Goal: Task Accomplishment & Management: Manage account settings

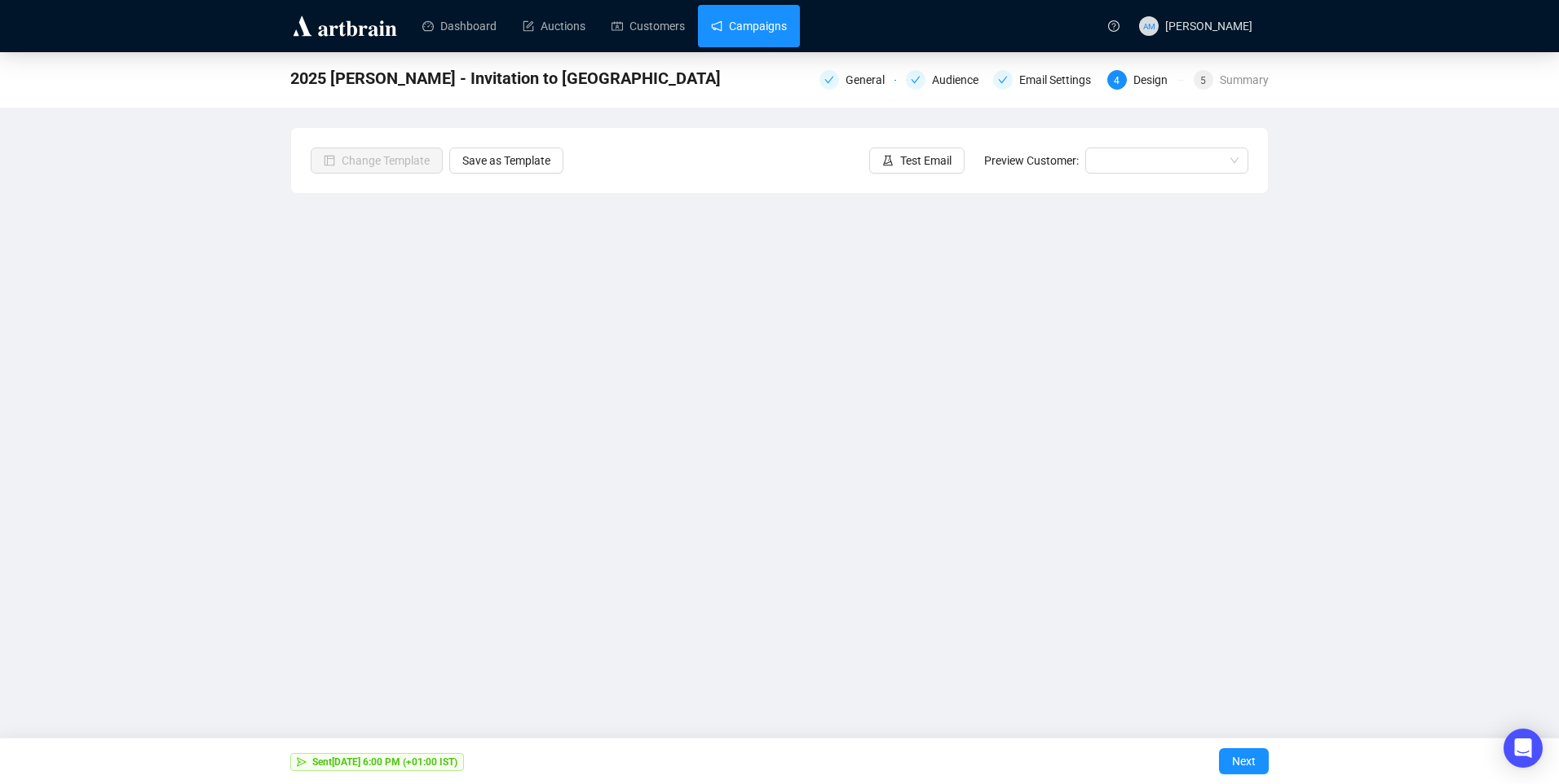
click at [787, 37] on link "Campaigns" at bounding box center [749, 26] width 76 height 43
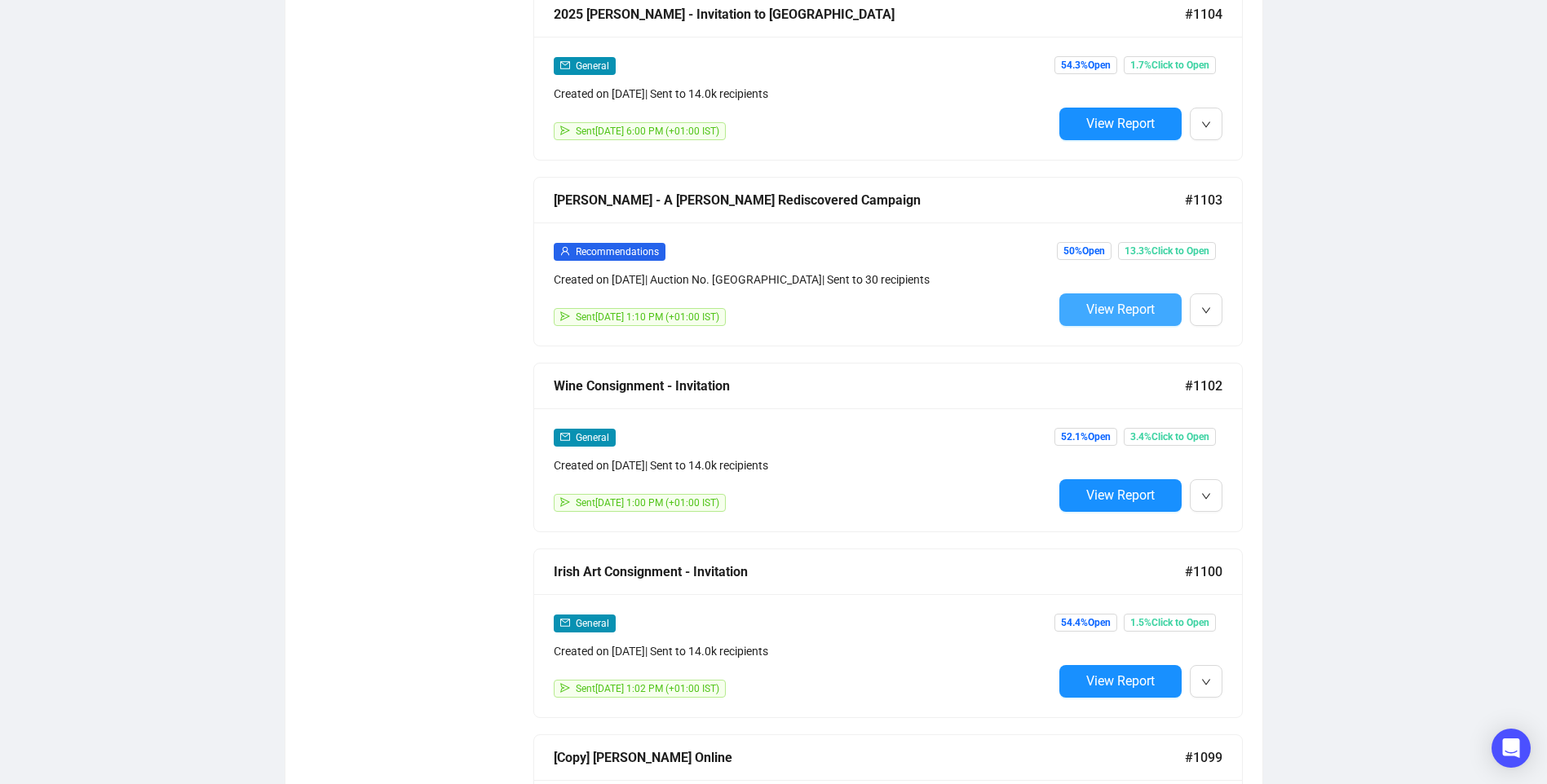
scroll to position [1313, 0]
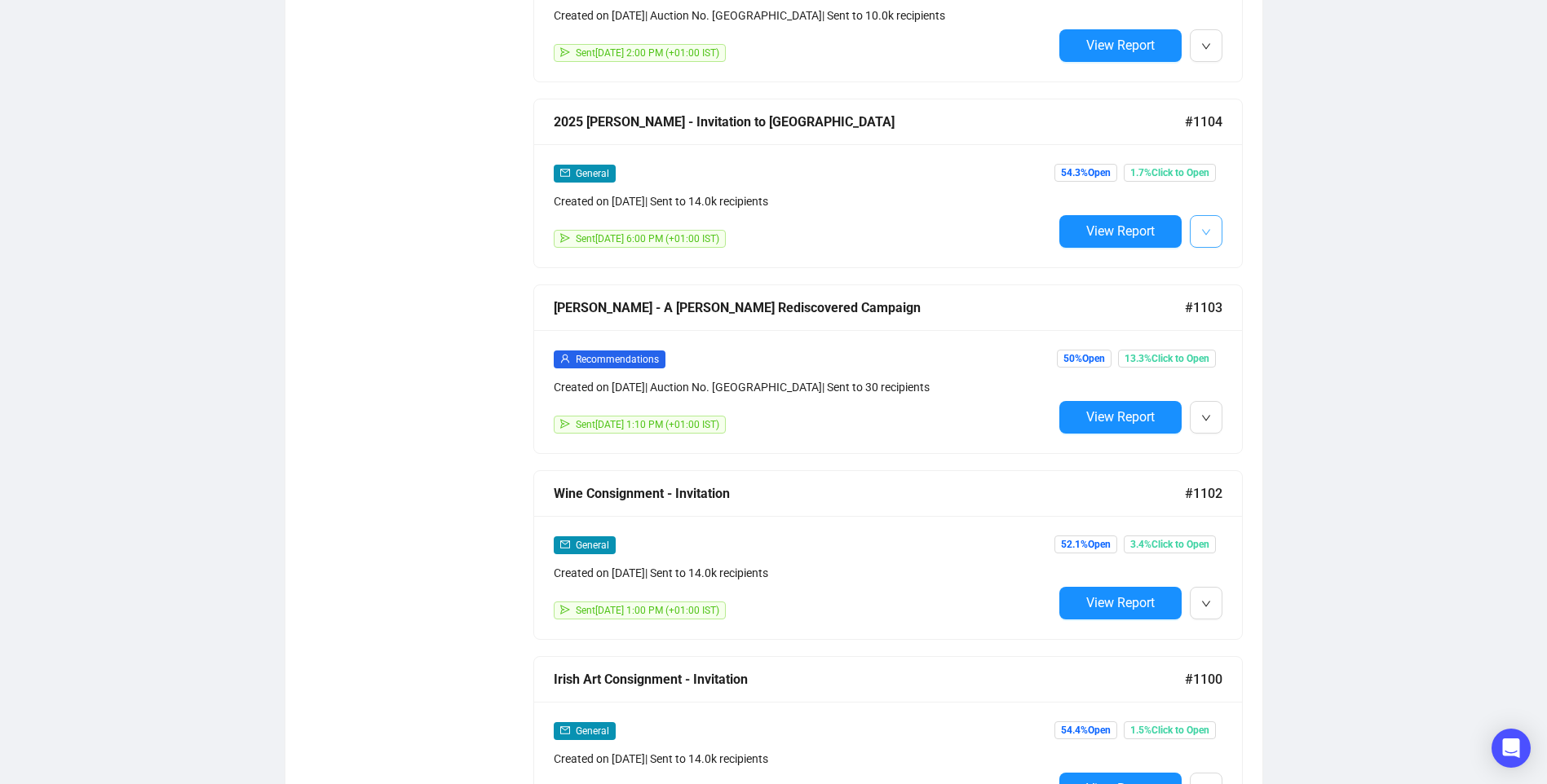
click at [1203, 231] on icon "down" at bounding box center [1206, 232] width 10 height 10
click at [1220, 315] on li "Duplicate" at bounding box center [1277, 313] width 168 height 26
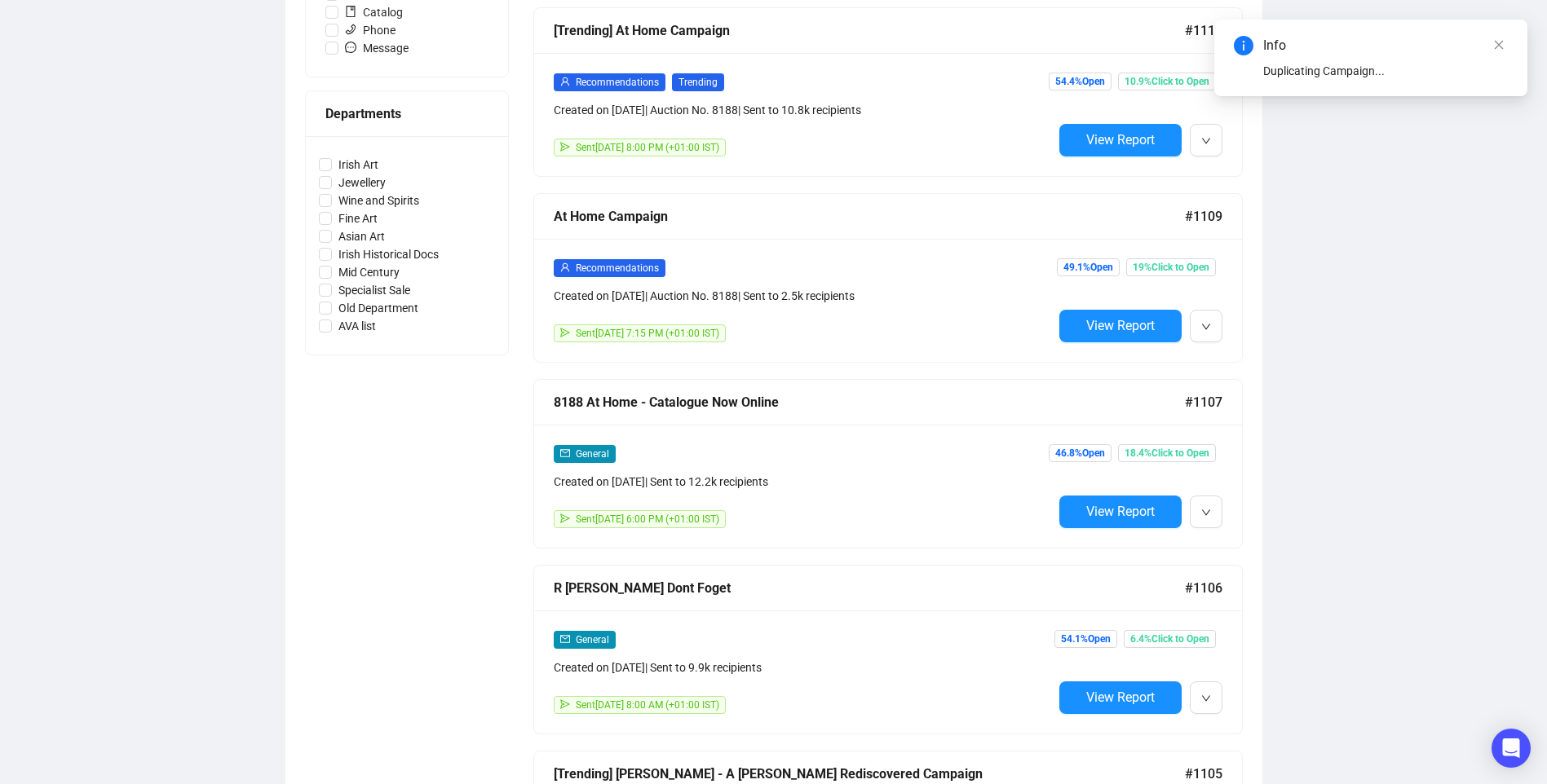
scroll to position [9, 0]
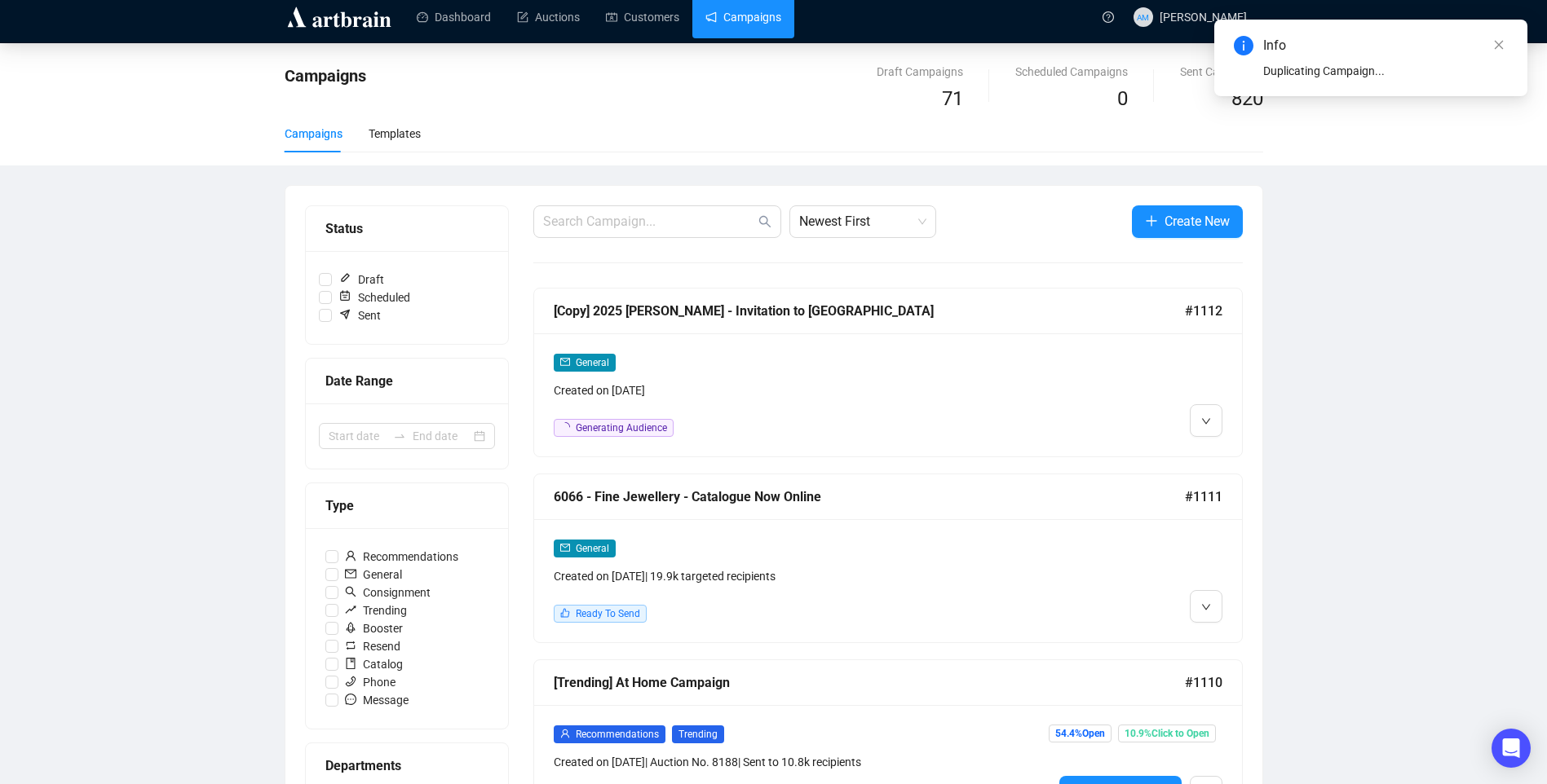
click at [955, 389] on div "Created on [DATE]" at bounding box center [803, 390] width 499 height 18
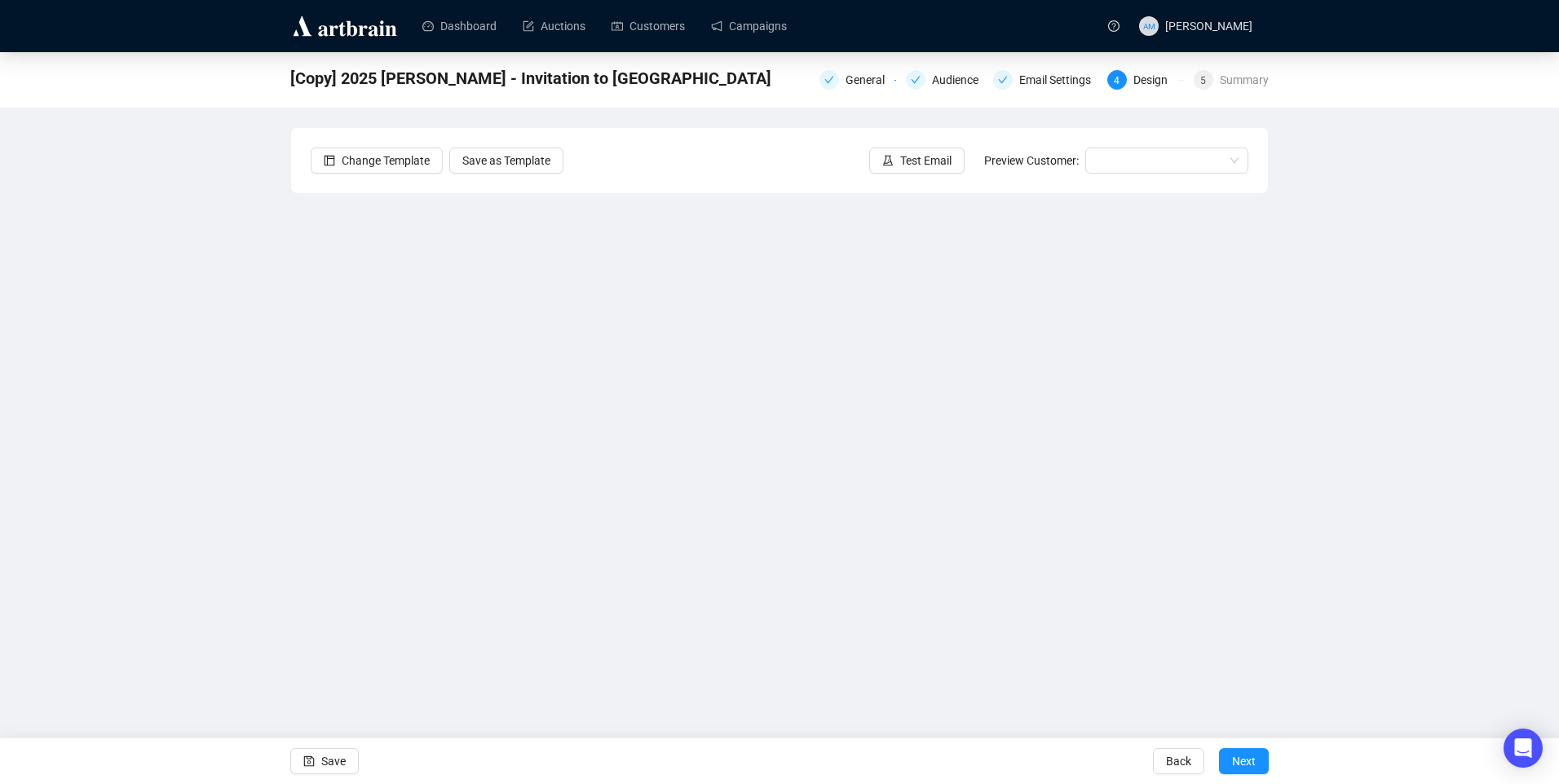
click at [286, 367] on div "[Copy] 2025 Townley Hall - Invitation to Consign General Audience Email Setting…" at bounding box center [780, 366] width 1559 height 628
click at [1424, 498] on div "[Copy] 2025 Townley Hall - Invitation to Consign General Audience Email Setting…" at bounding box center [780, 366] width 1559 height 628
click at [339, 774] on span "Save" at bounding box center [334, 761] width 25 height 46
click at [871, 76] on div "General" at bounding box center [869, 80] width 49 height 20
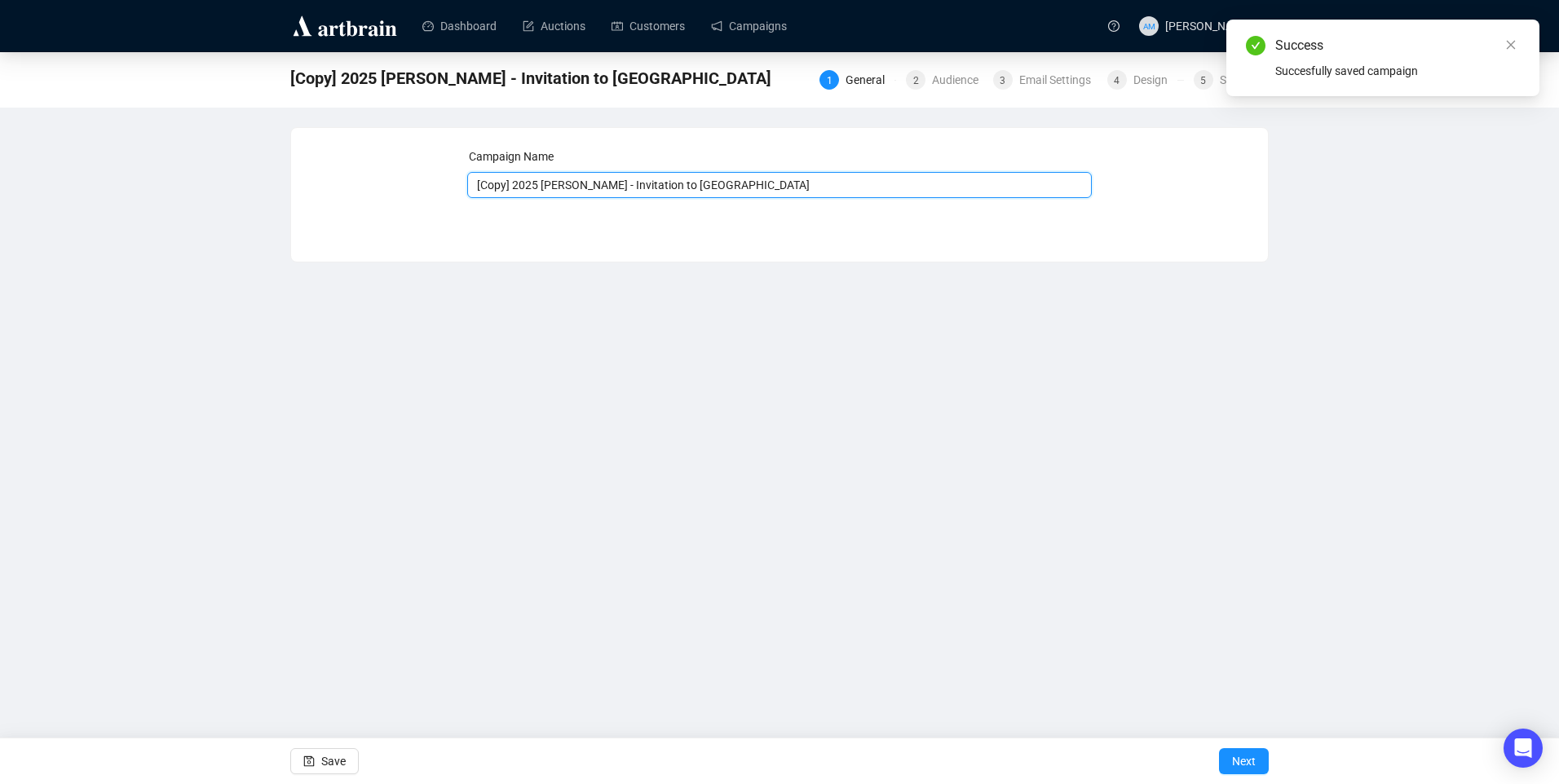
drag, startPoint x: 616, startPoint y: 185, endPoint x: 773, endPoint y: 190, distance: 157.1
click at [773, 190] on input "[Copy] 2025 [PERSON_NAME] - Invitation to [GEOGRAPHIC_DATA]" at bounding box center [780, 185] width 625 height 26
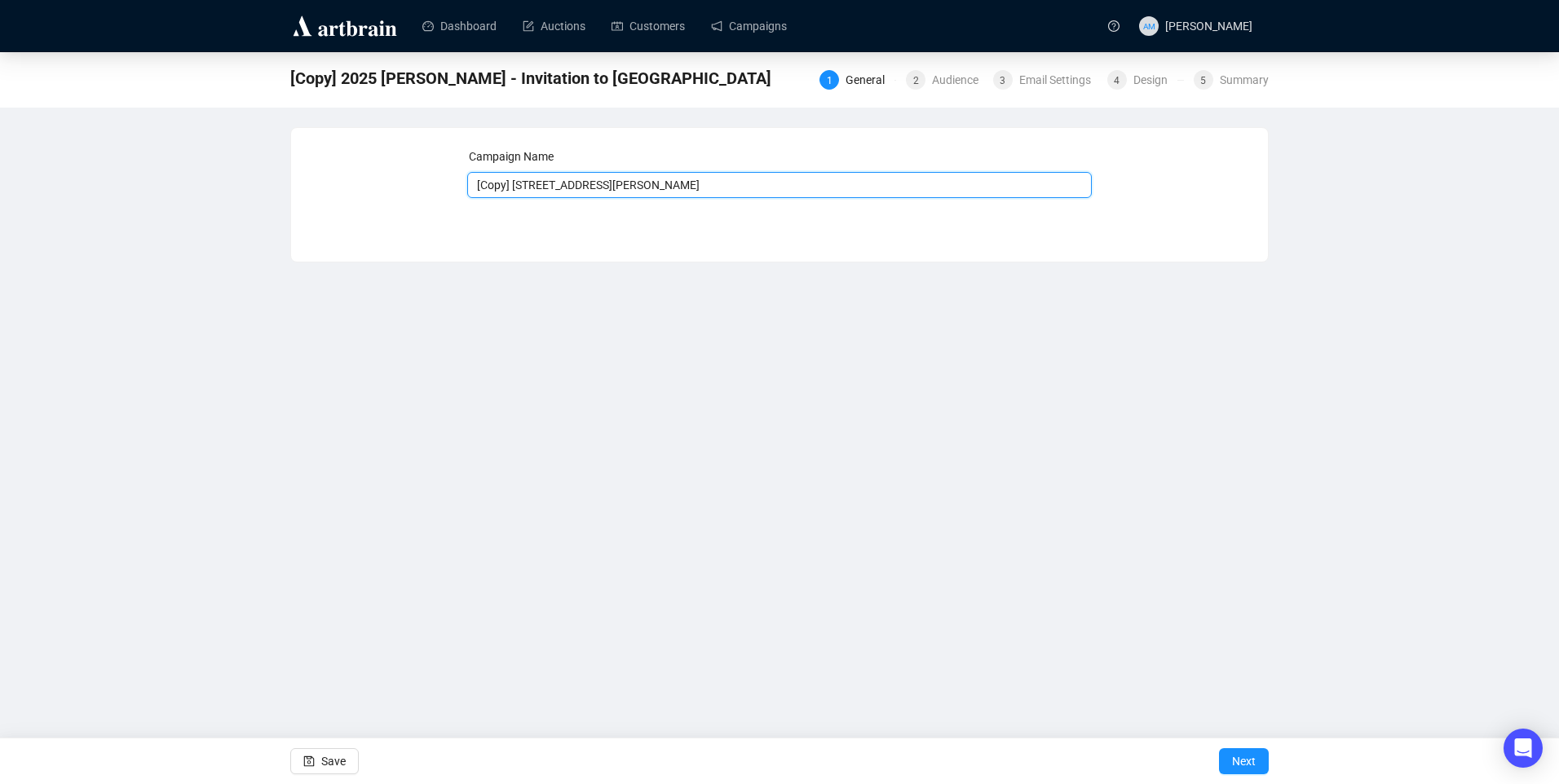
drag, startPoint x: 512, startPoint y: 186, endPoint x: 386, endPoint y: 179, distance: 126.2
click at [394, 179] on div "Campaign Name [Copy] 2025 Townley Hall - Final Consign Save Next" at bounding box center [779, 183] width 937 height 70
type input "2025 Townley Hall - Final Consign"
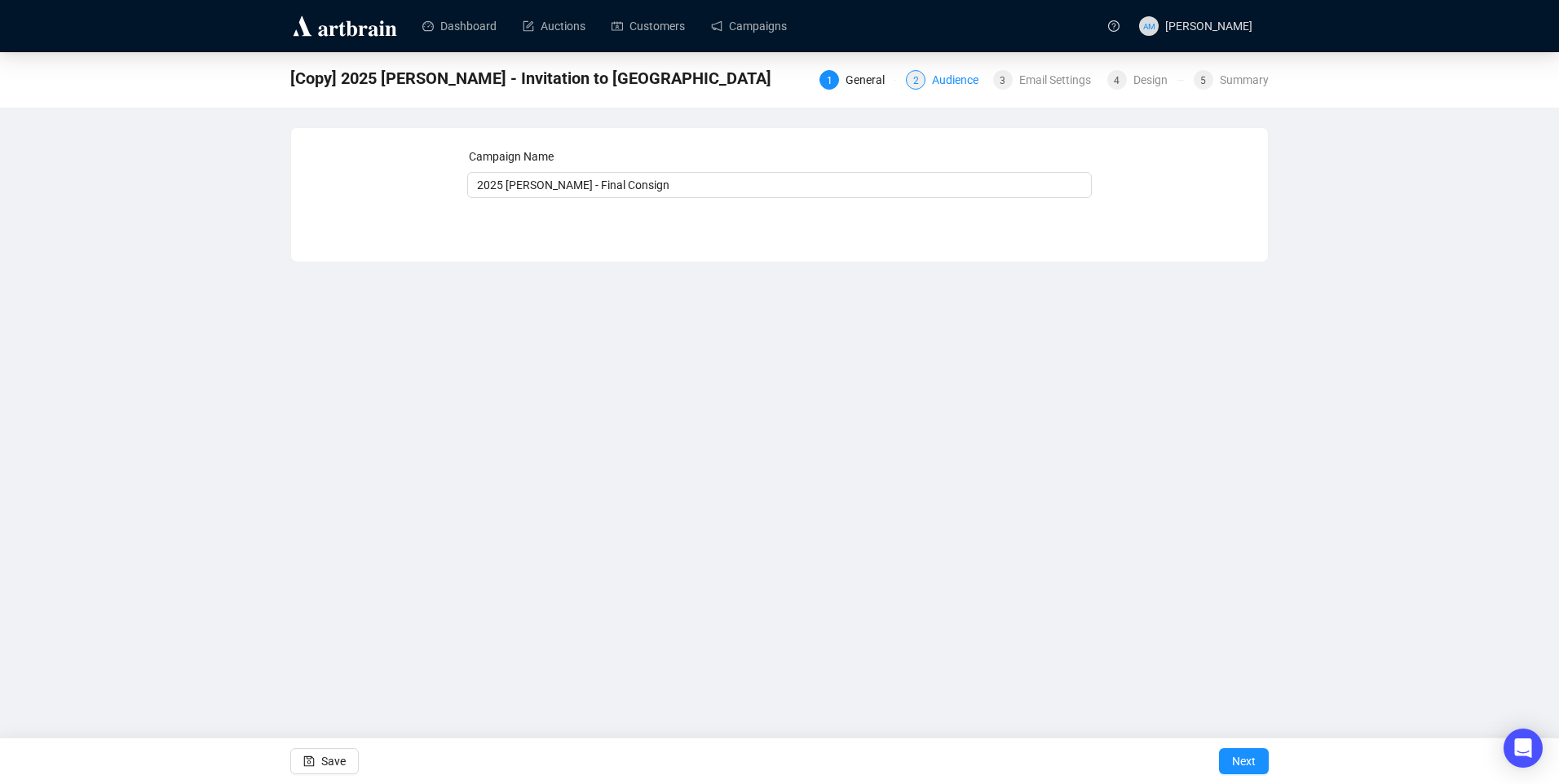
click at [956, 78] on div "Audience" at bounding box center [959, 80] width 56 height 20
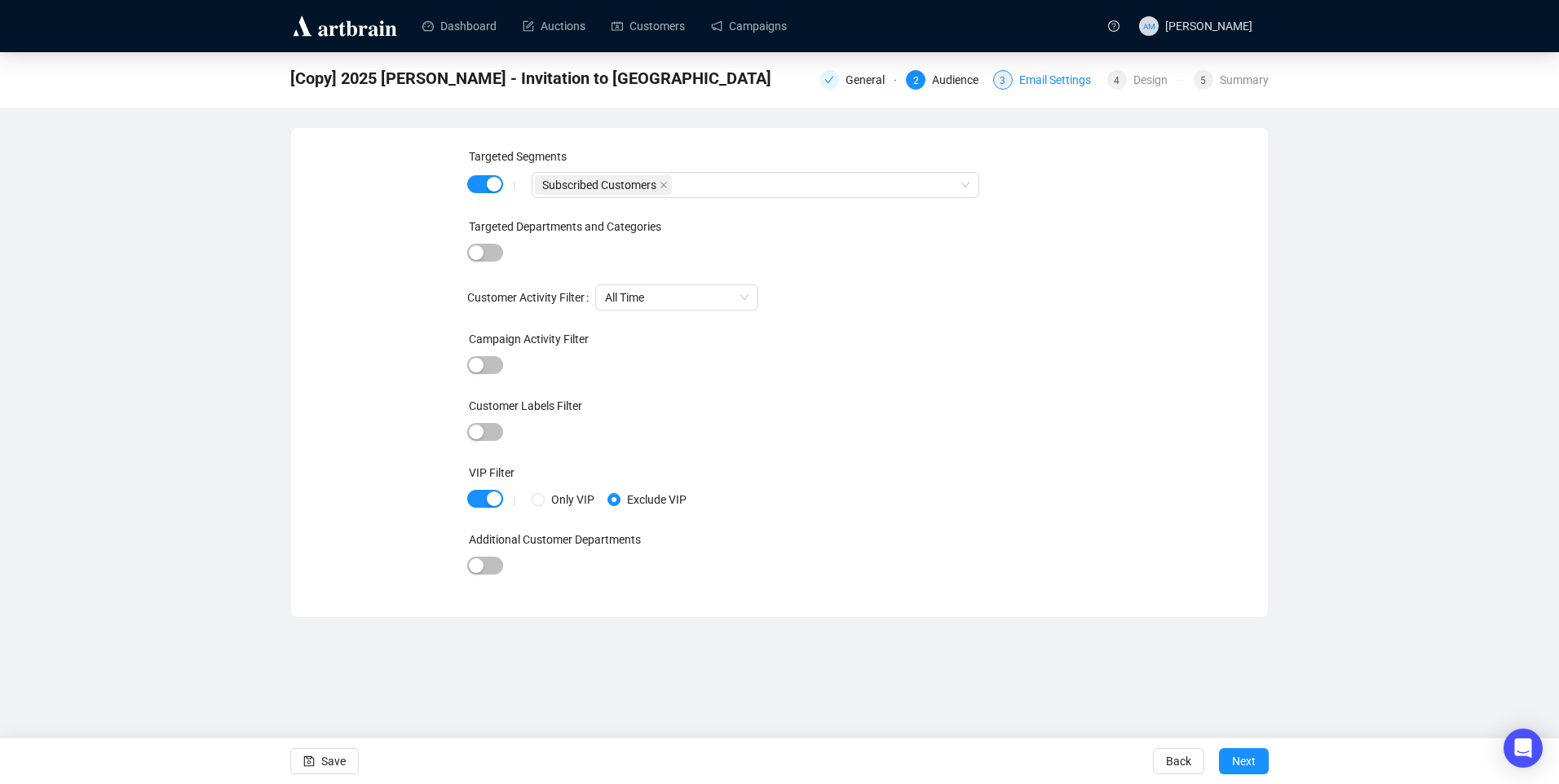
click at [1051, 71] on div "Email Settings" at bounding box center [1060, 80] width 82 height 20
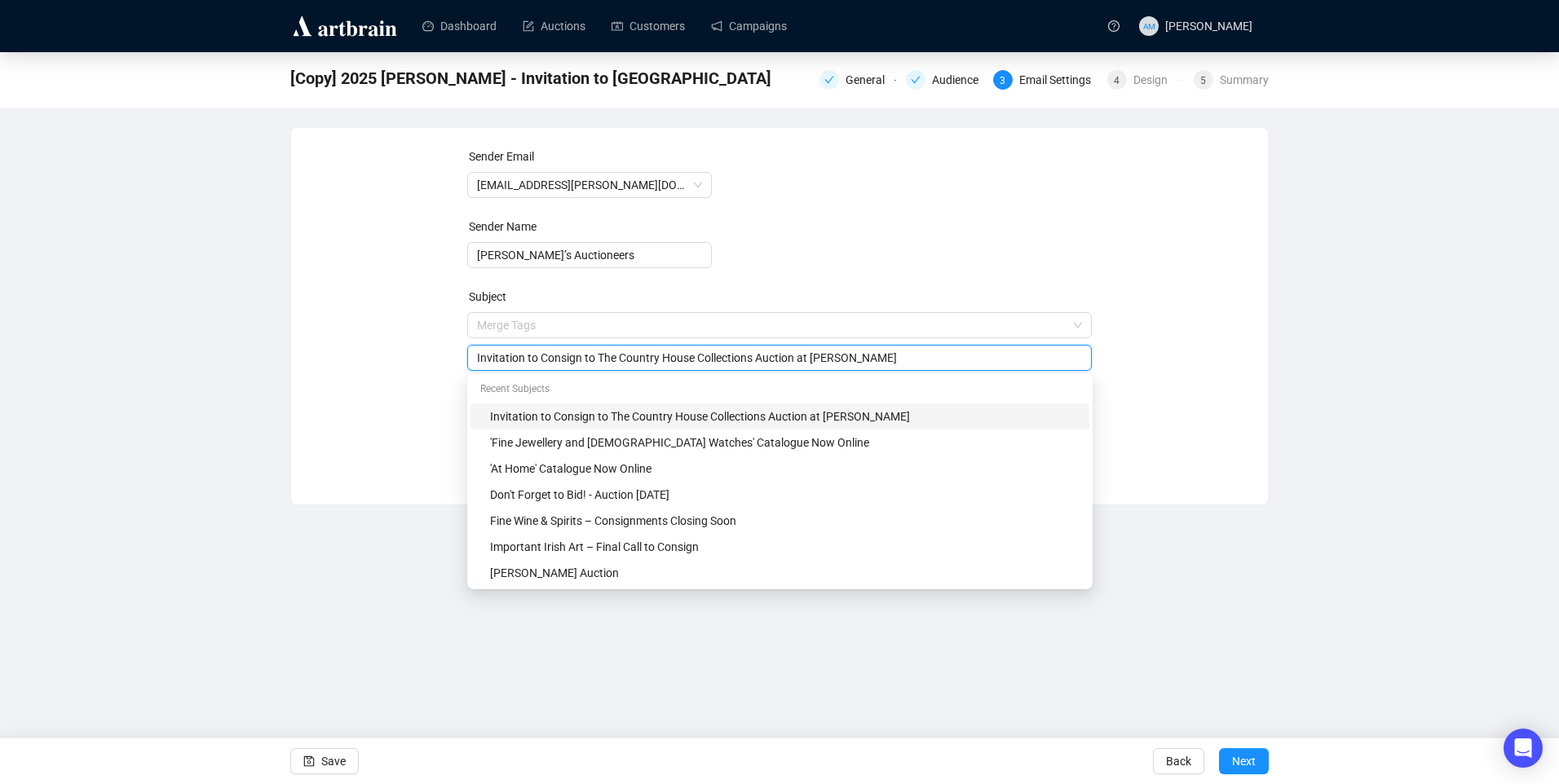
drag, startPoint x: 597, startPoint y: 327, endPoint x: 922, endPoint y: 361, distance: 326.8
click at [922, 361] on input "Invitation to Consign to The Country House Collections Auction at Townley Hall" at bounding box center [780, 358] width 606 height 18
type input "Invitation to Consign to"
click at [435, 389] on div "Sender Email info@adams.ie Sender Name Adam’s Auctioneers Subject Merge Tags In…" at bounding box center [779, 304] width 937 height 313
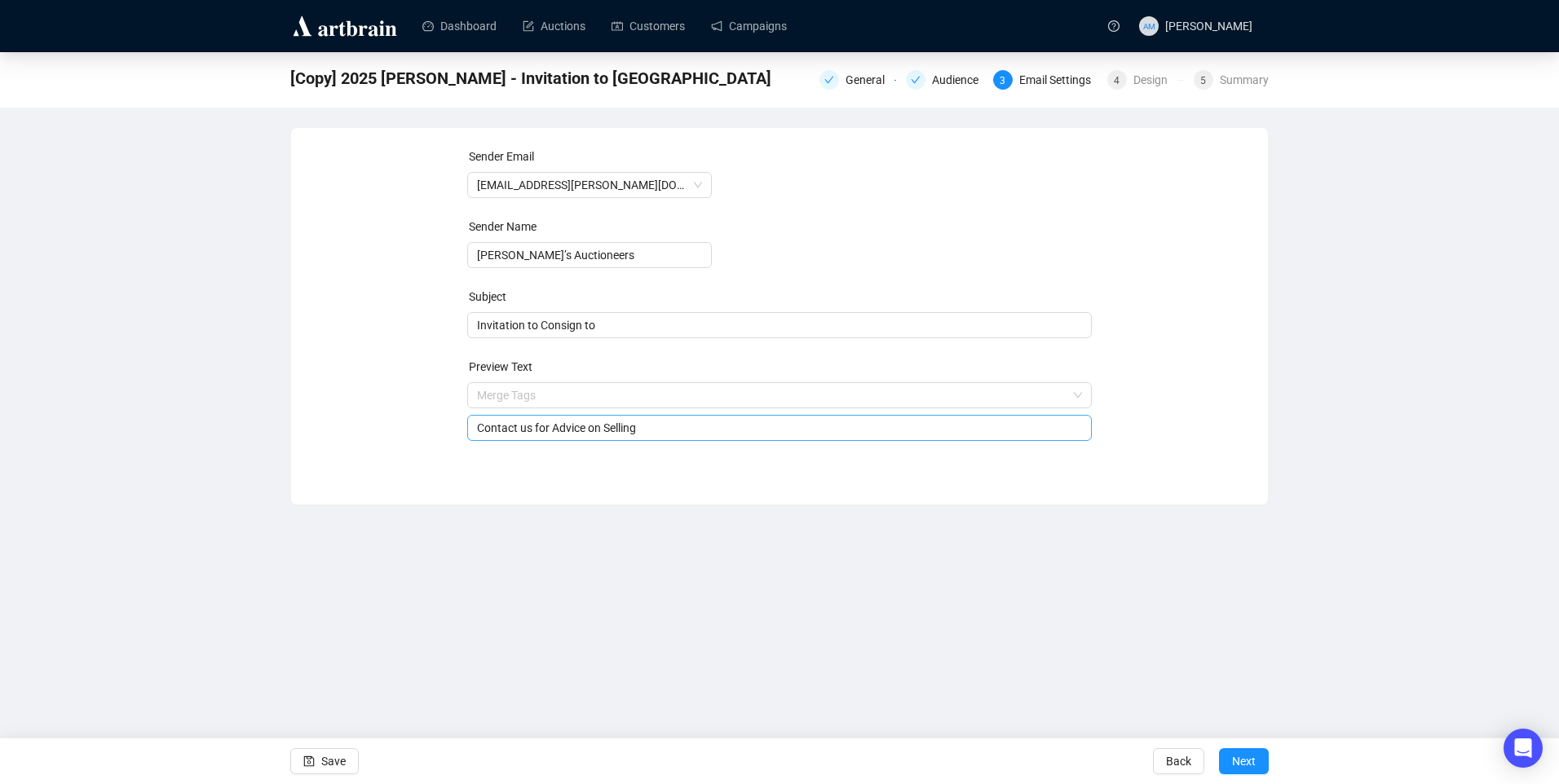
click at [599, 426] on input "Contact us for Advice on Selling" at bounding box center [780, 427] width 606 height 18
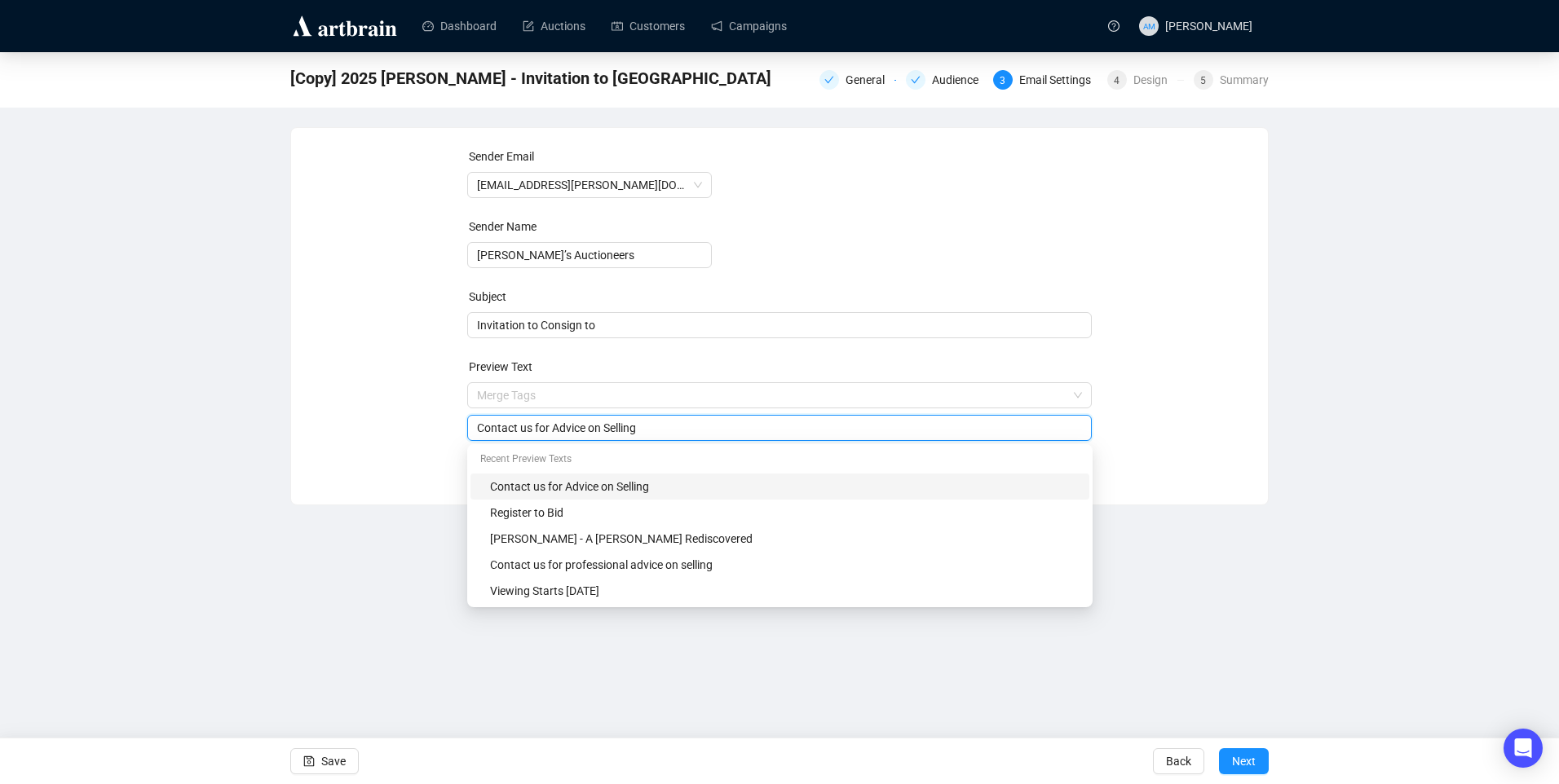
click at [599, 426] on input "Contact us for Advice on Selling" at bounding box center [780, 427] width 606 height 18
paste input "The Country House Collections Auction at Townley Hall"
type input "The Country House Collections Auction at Townley Hall"
click at [571, 325] on span "Invitation to Consign to" at bounding box center [780, 325] width 625 height 13
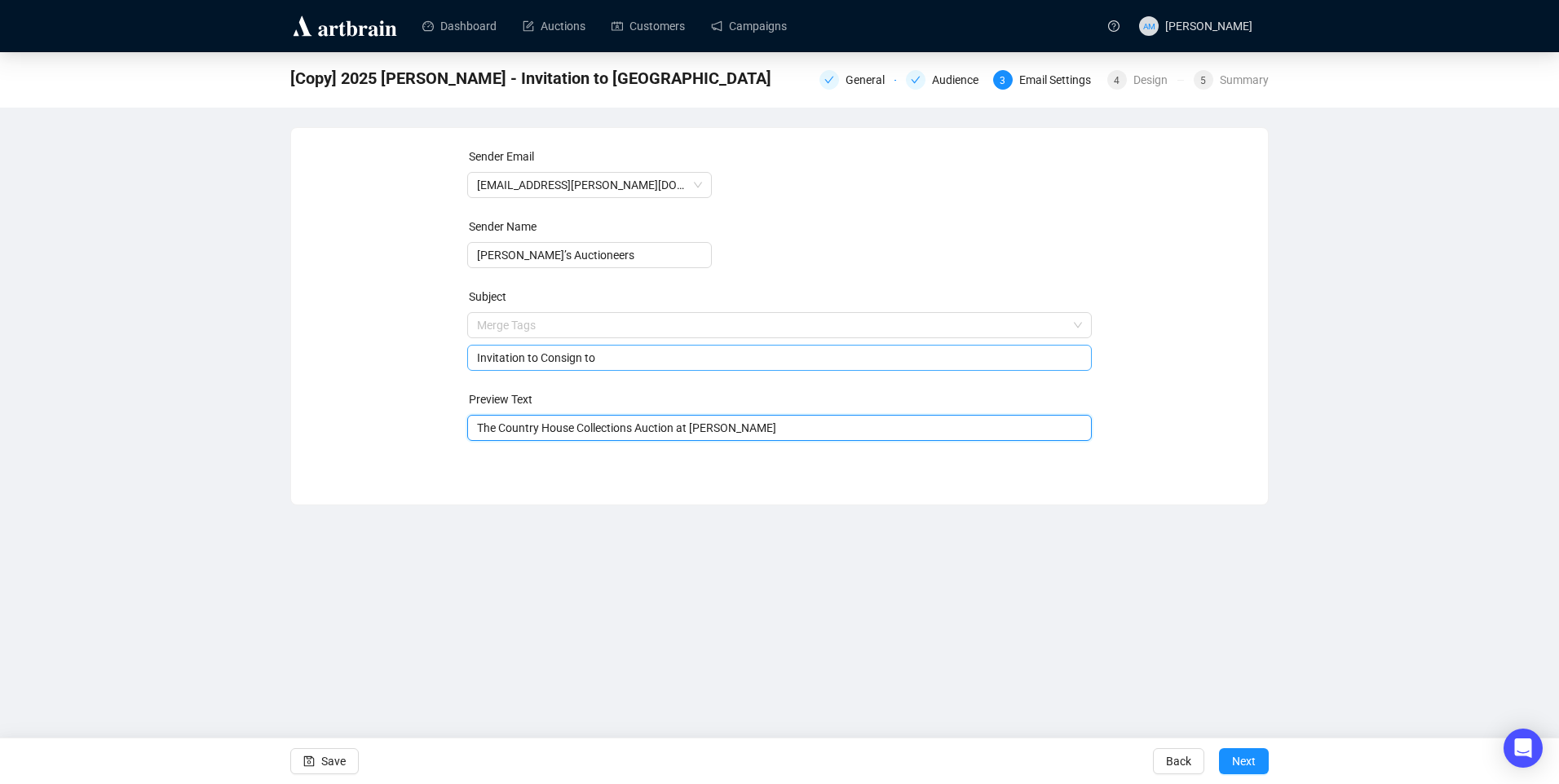
click at [571, 325] on input "search" at bounding box center [772, 325] width 591 height 25
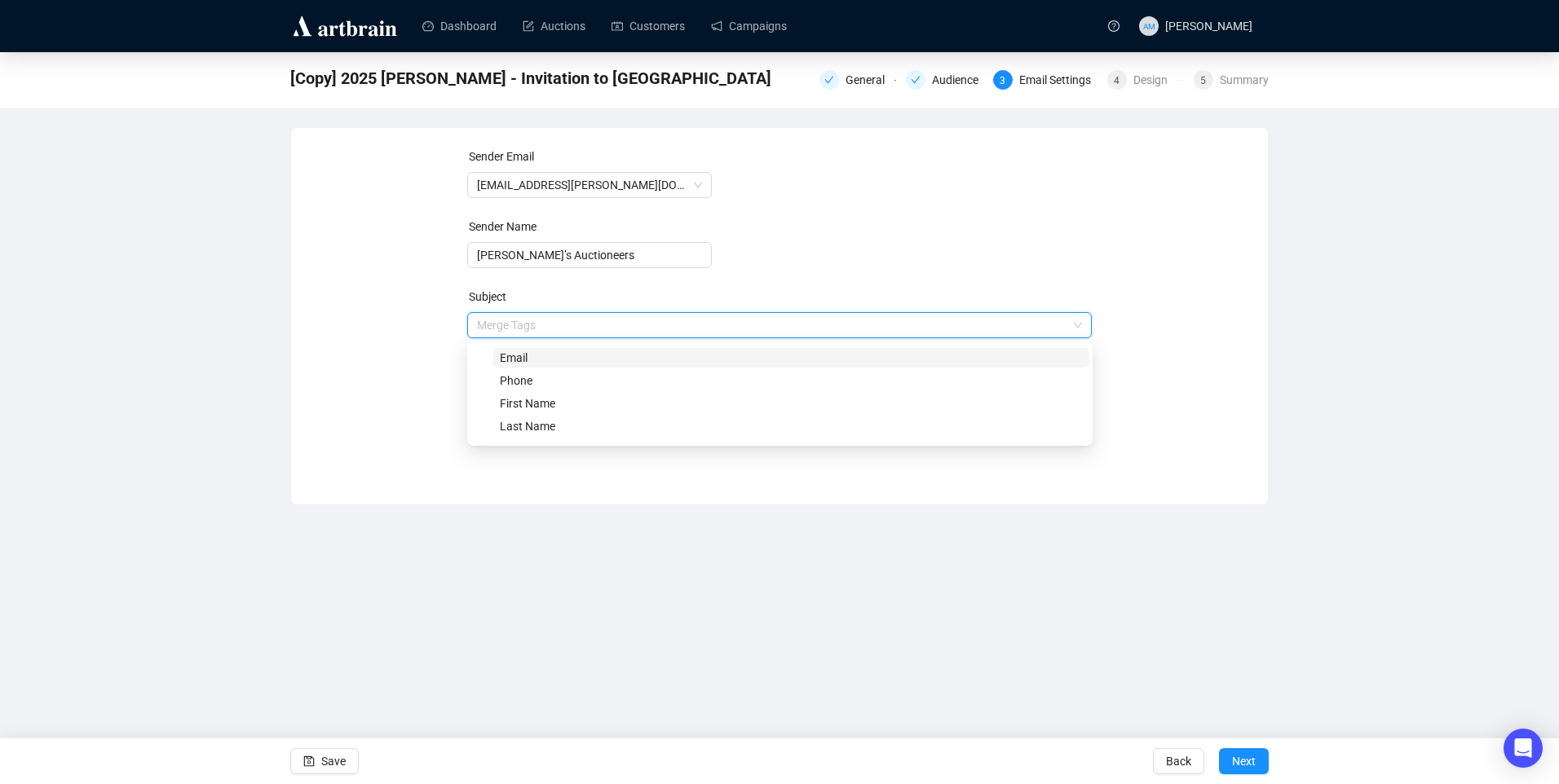
click at [571, 325] on input "search" at bounding box center [772, 325] width 591 height 25
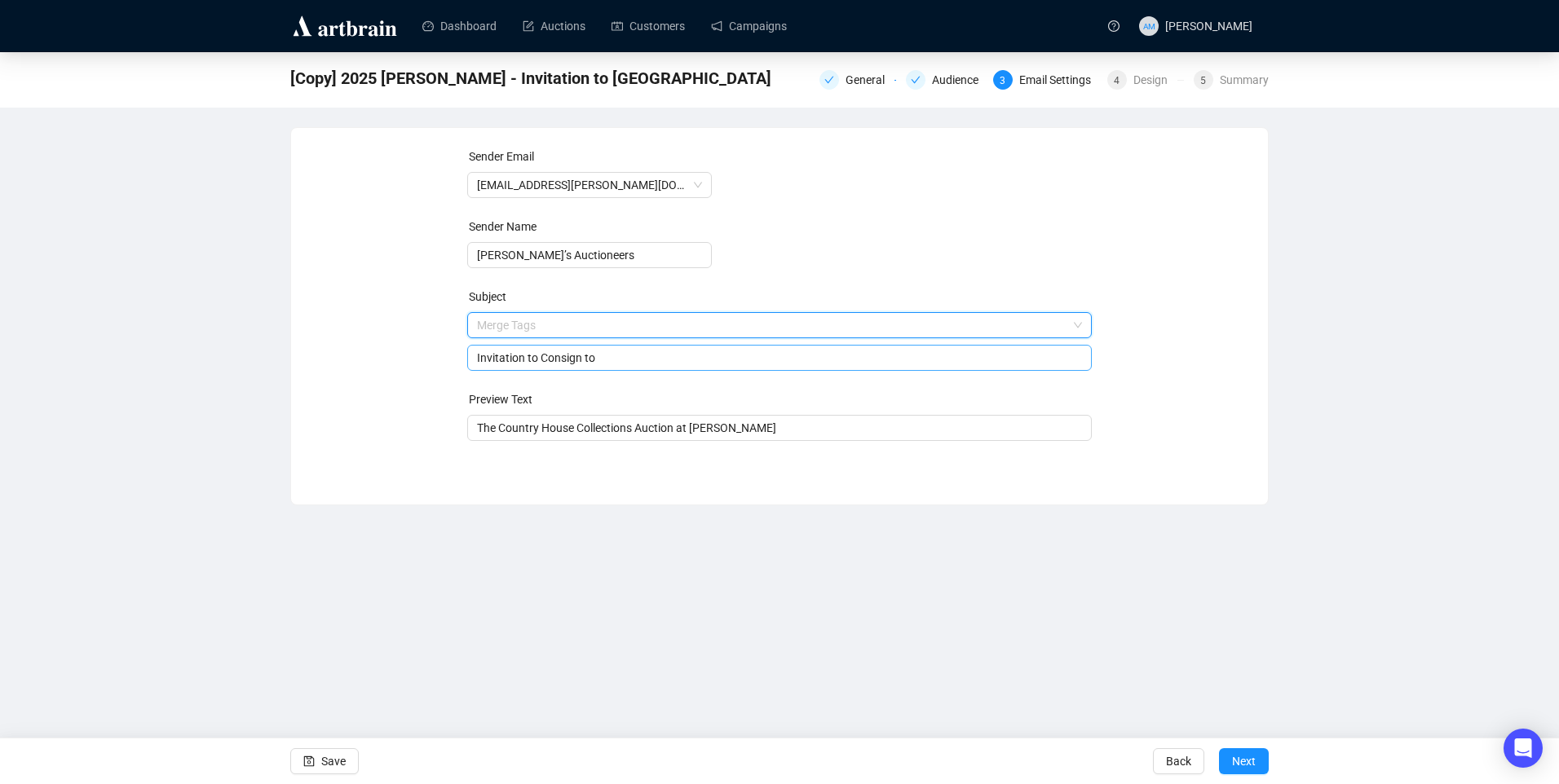
click at [487, 362] on input "Invitation to Consign to" at bounding box center [780, 358] width 606 height 18
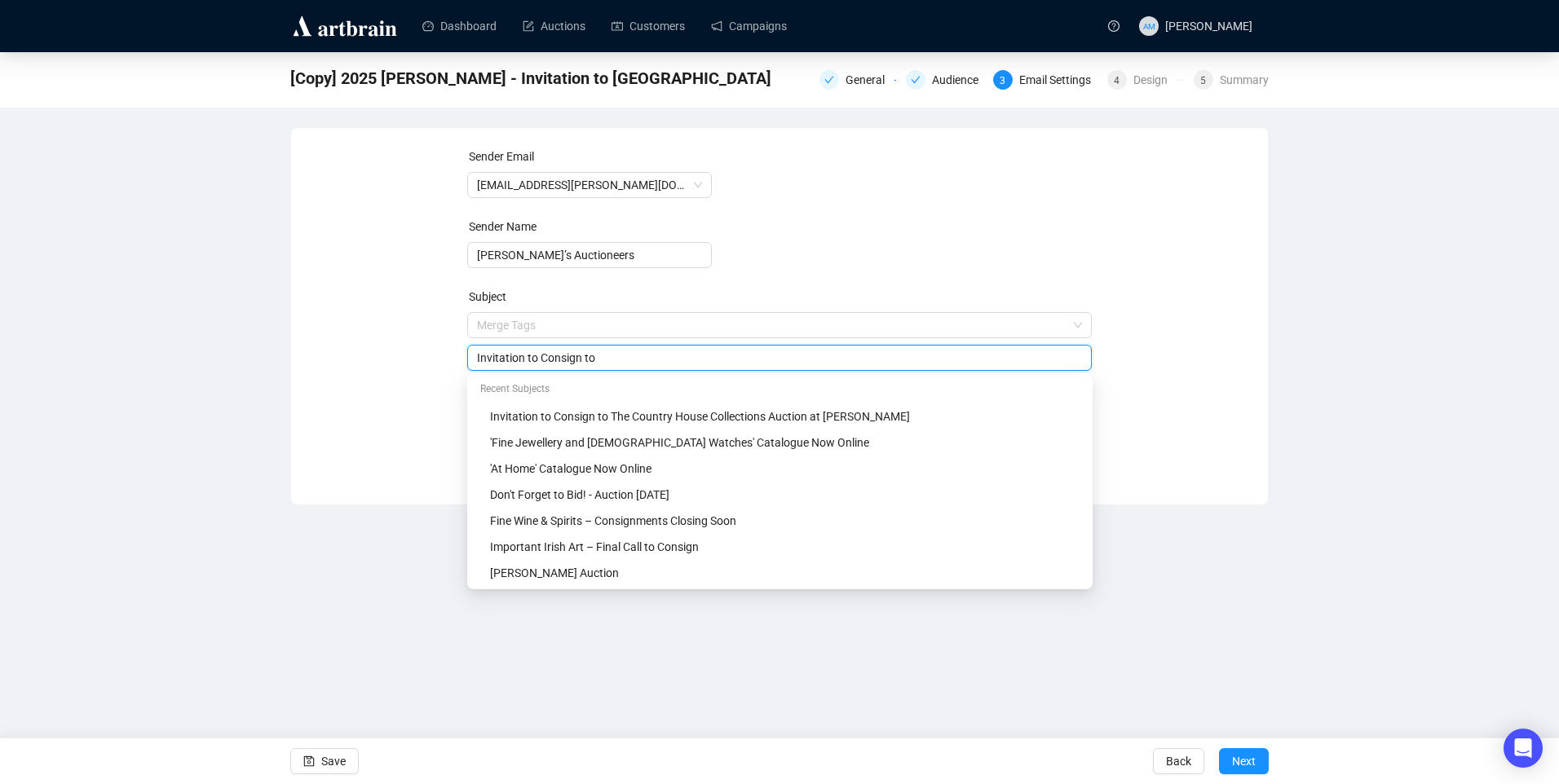
click at [492, 363] on input "Invitation to Consign to" at bounding box center [780, 358] width 606 height 18
click at [494, 363] on input "Invitation to Consign to" at bounding box center [780, 358] width 606 height 18
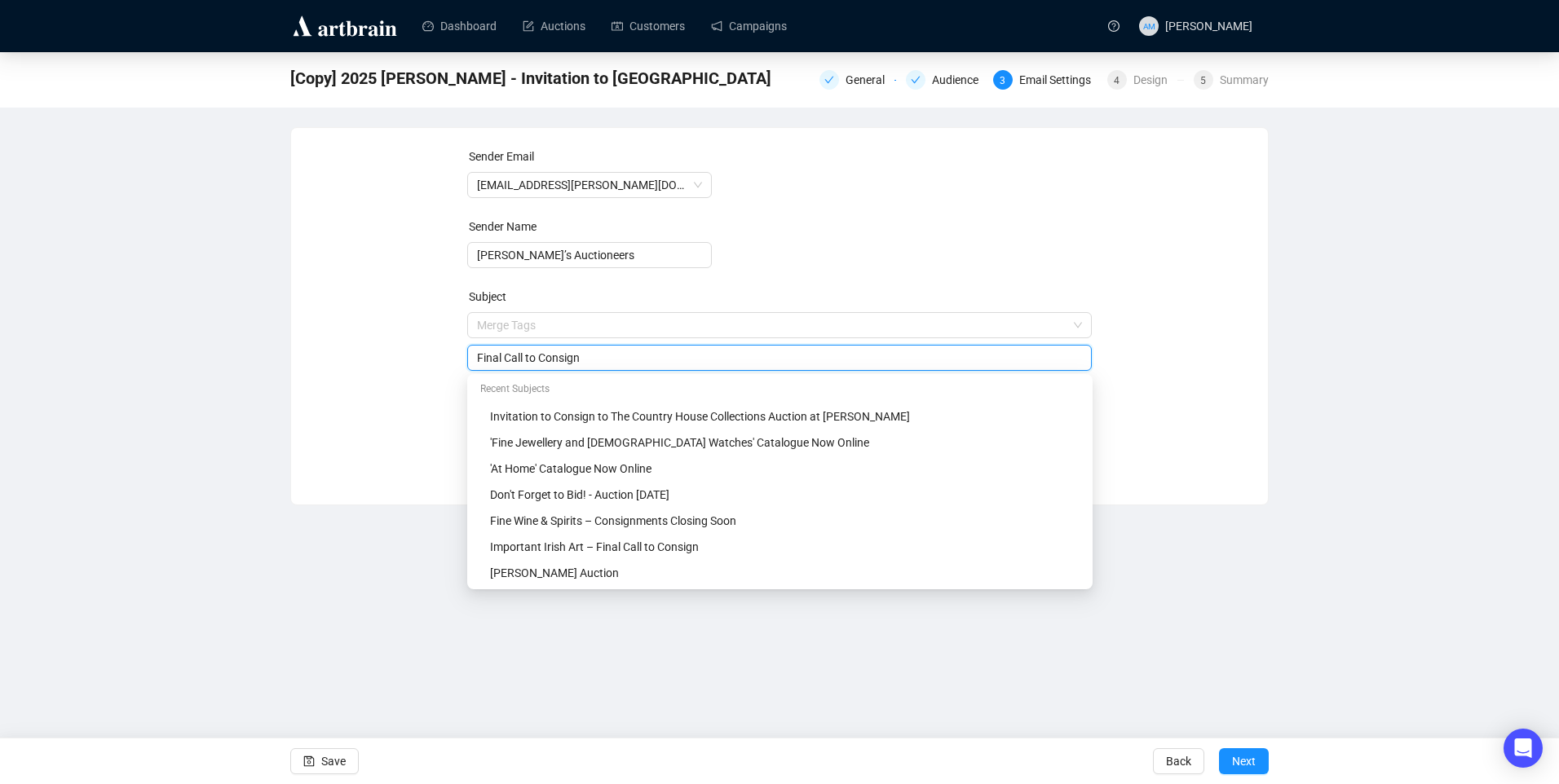
click at [526, 360] on input "Final Call to Consign" at bounding box center [780, 358] width 606 height 18
type input "Final Call To Consign"
click at [962, 268] on form "Sender Email info@adams.ie Sender Name Adam’s Auctioneers Subject Merge Tags Fi…" at bounding box center [780, 294] width 625 height 293
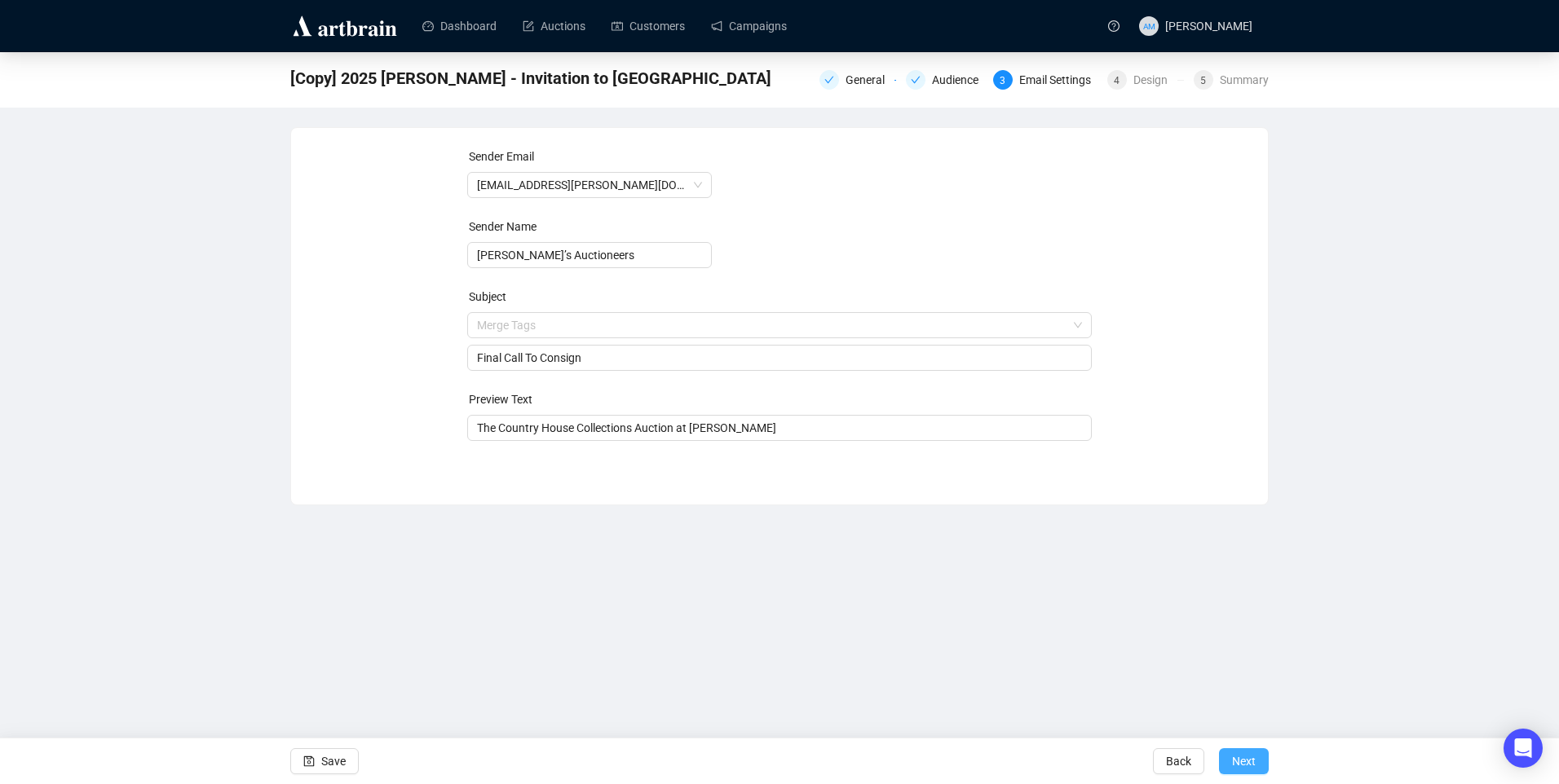
click at [1245, 763] on span "Next" at bounding box center [1243, 761] width 24 height 46
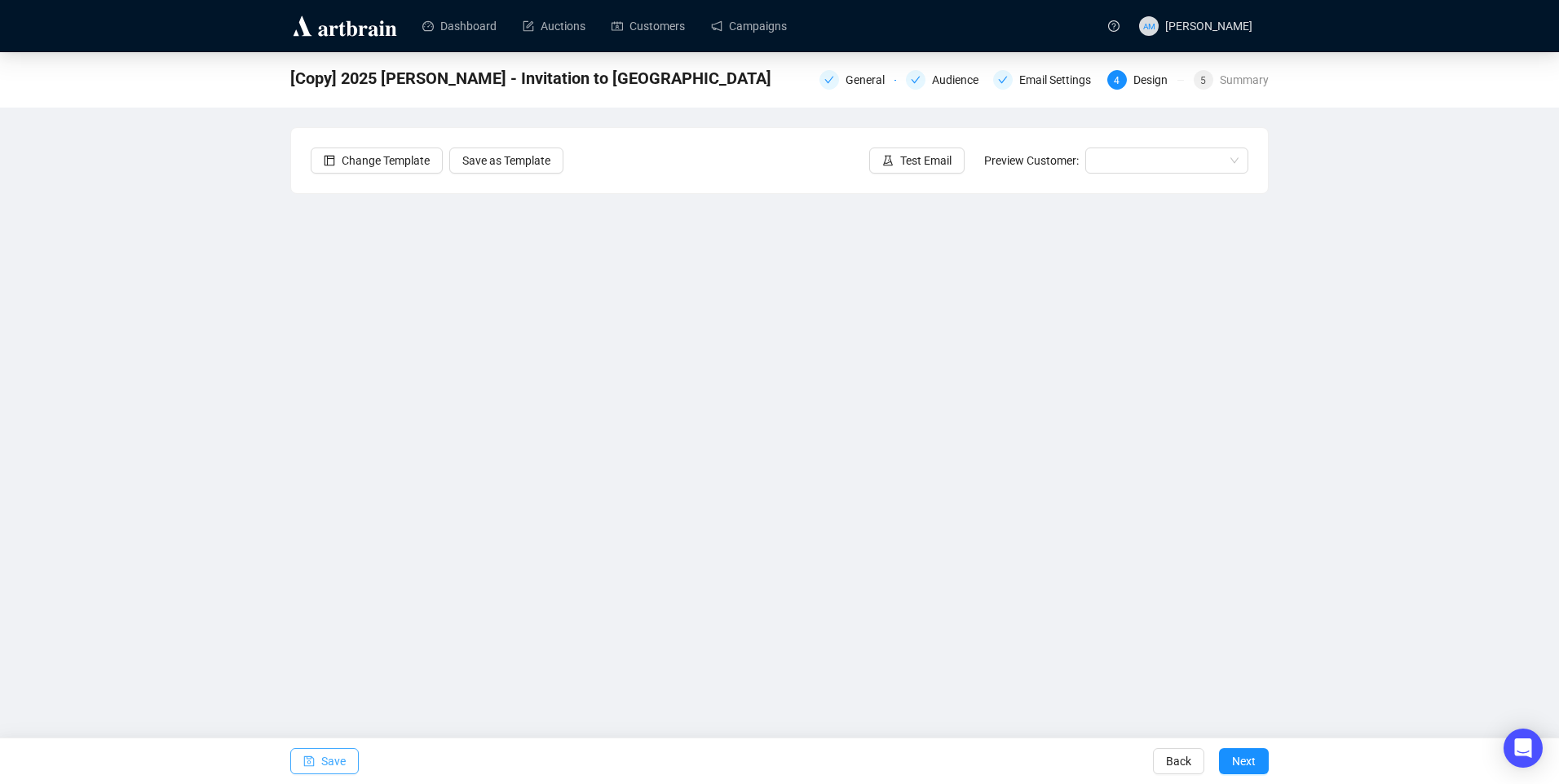
click at [346, 759] on button "Save" at bounding box center [325, 760] width 69 height 26
click at [347, 769] on button "Save" at bounding box center [325, 760] width 69 height 26
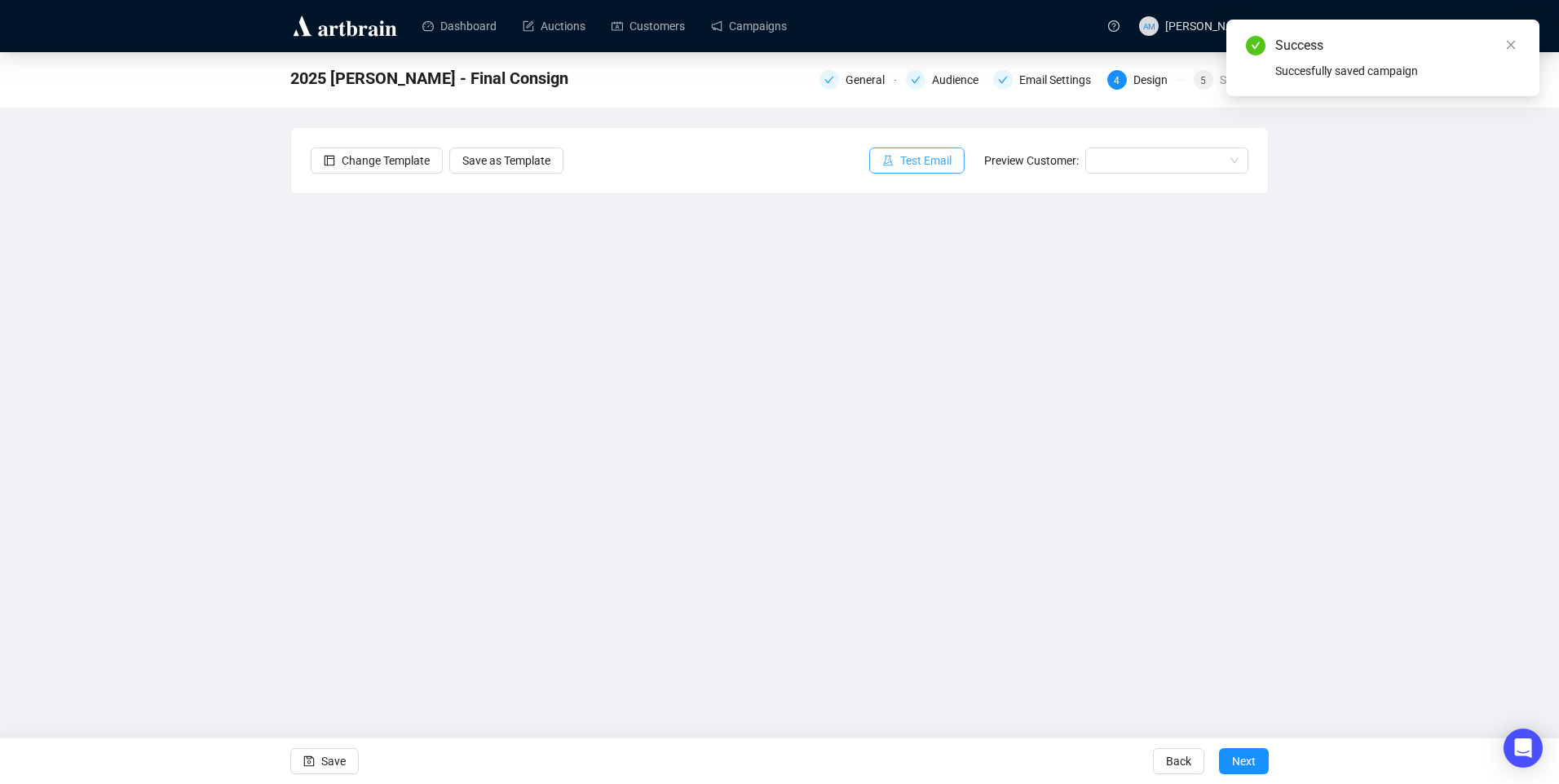
click at [945, 163] on span "Test Email" at bounding box center [926, 160] width 51 height 18
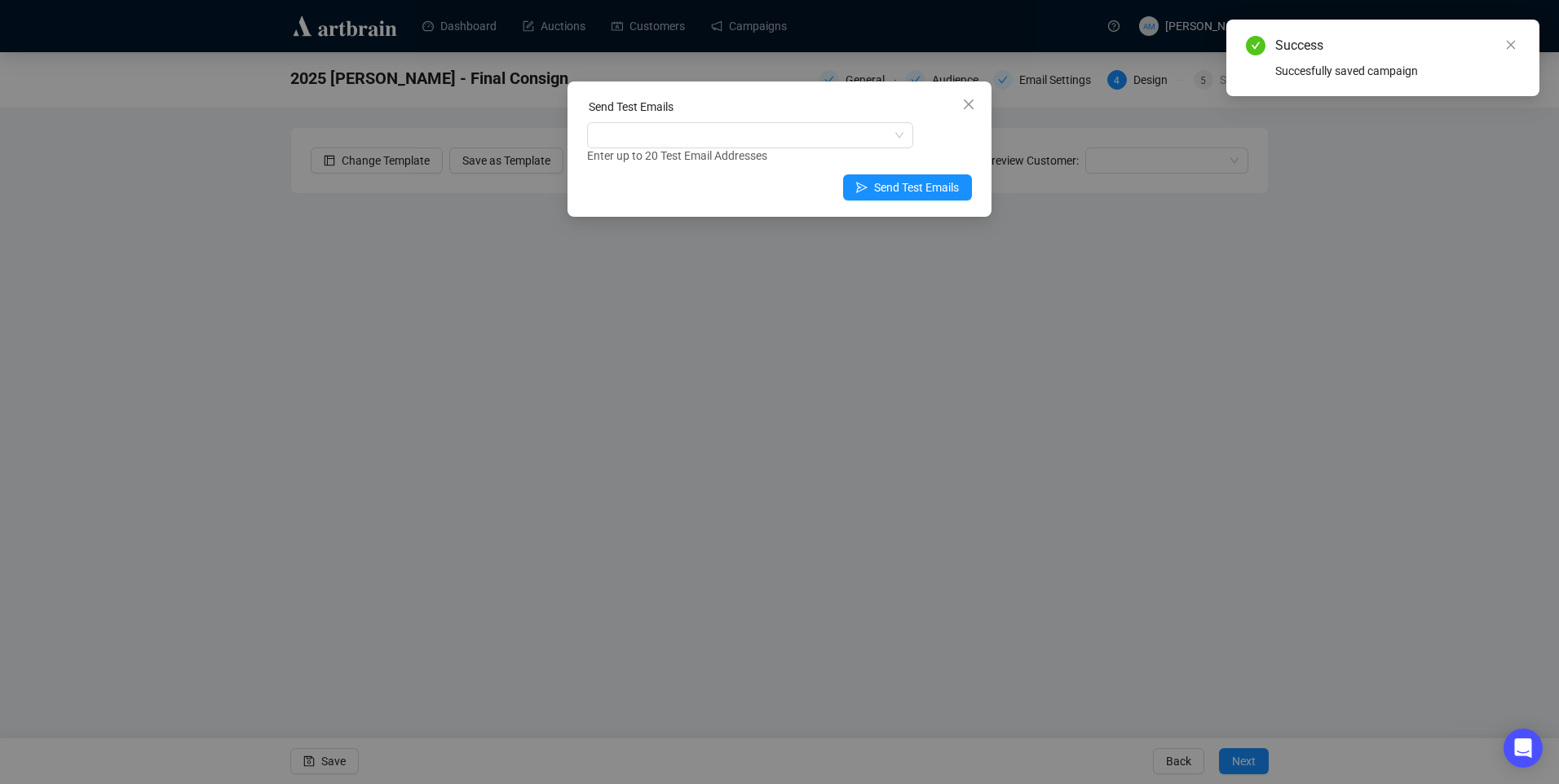
click at [734, 158] on div "Enter up to 20 Test Email Addresses" at bounding box center [780, 156] width 385 height 19
click at [721, 137] on div at bounding box center [741, 135] width 303 height 23
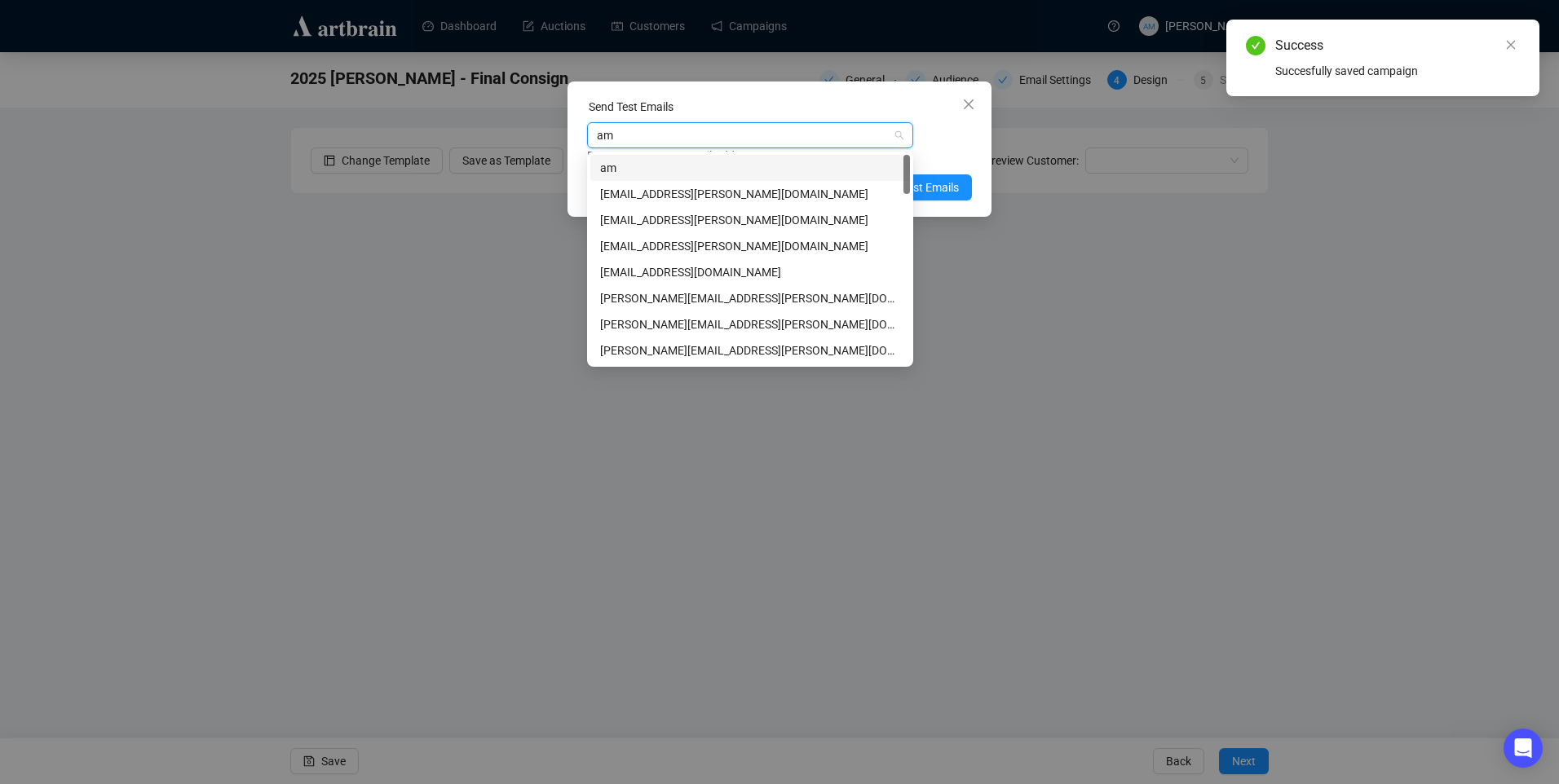
type input "amy"
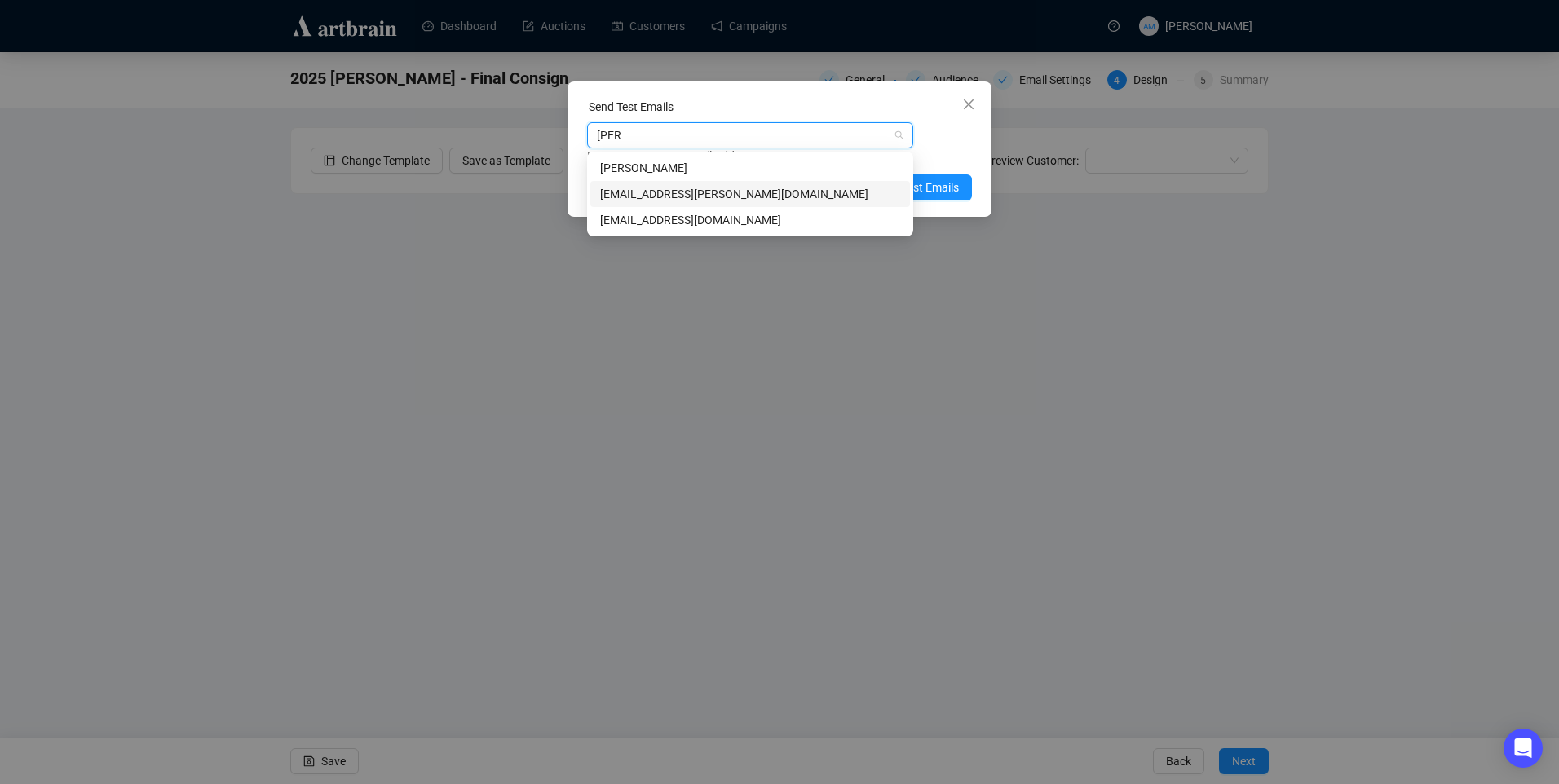
click at [693, 196] on div "amymcnamara@adams.ie" at bounding box center [750, 193] width 300 height 18
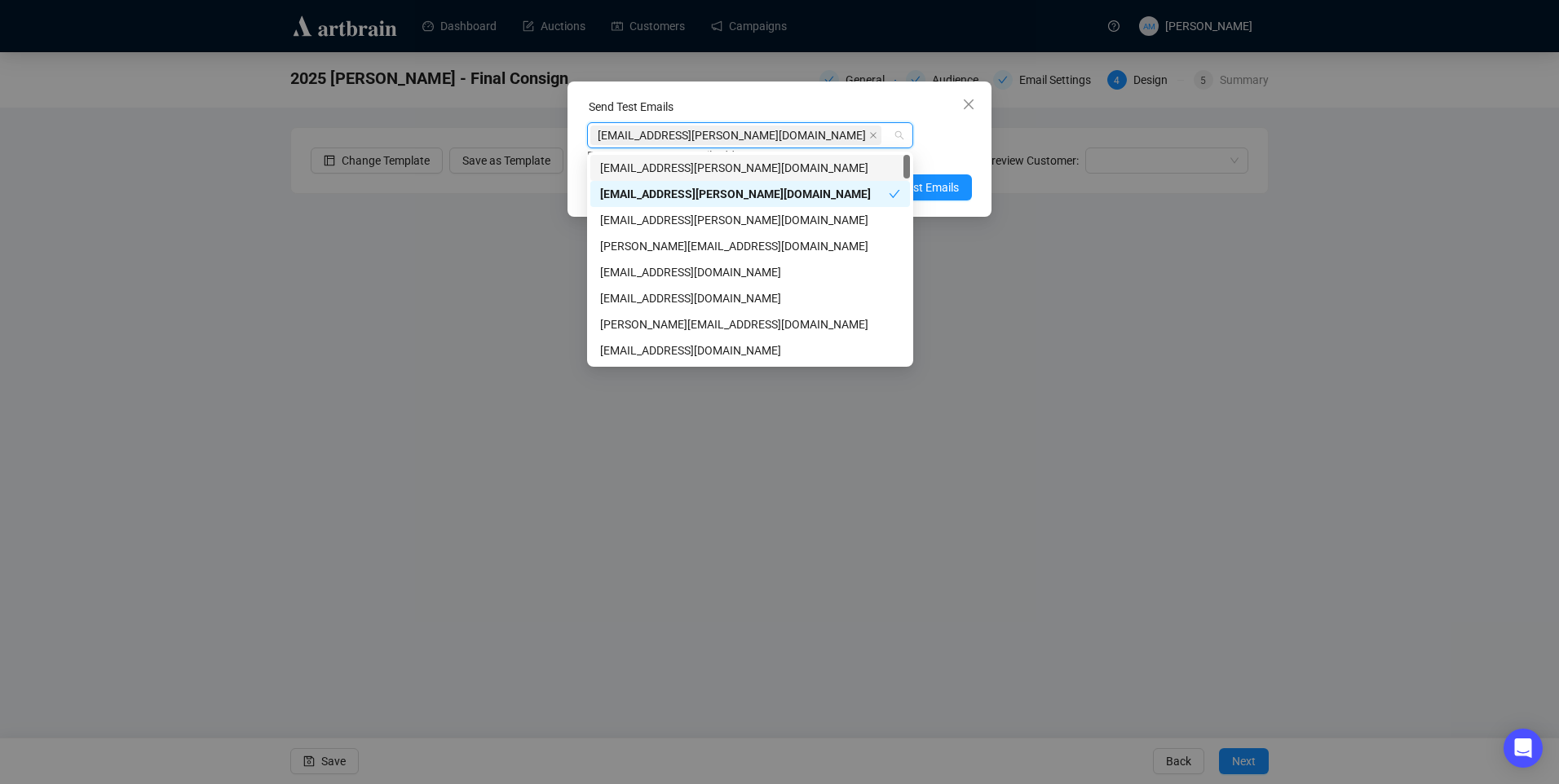
click at [861, 138] on div "amymcnamara@adams.ie" at bounding box center [741, 135] width 303 height 23
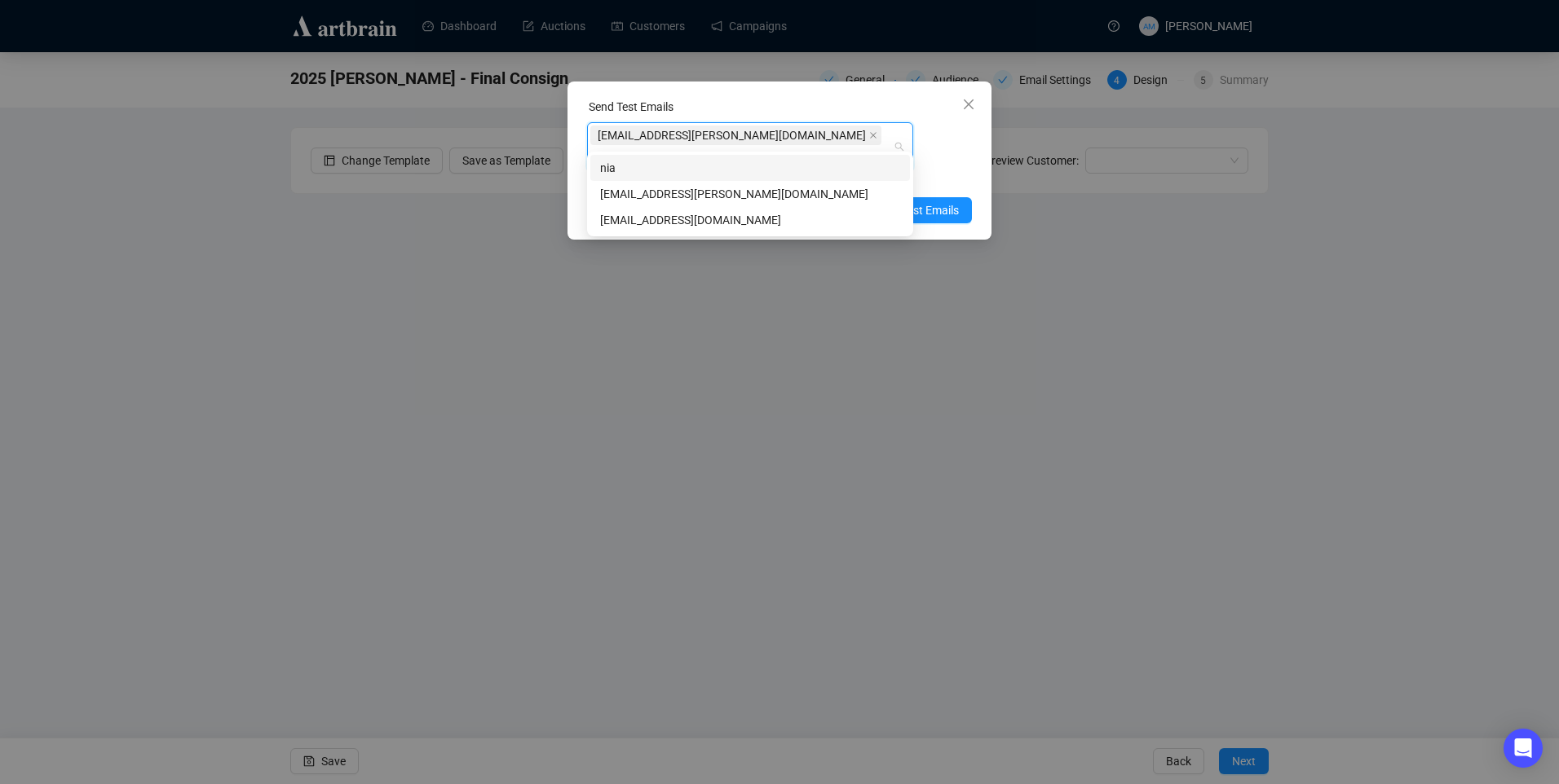
type input "niam"
click at [752, 191] on div "niamh@adams.ie" at bounding box center [750, 193] width 300 height 18
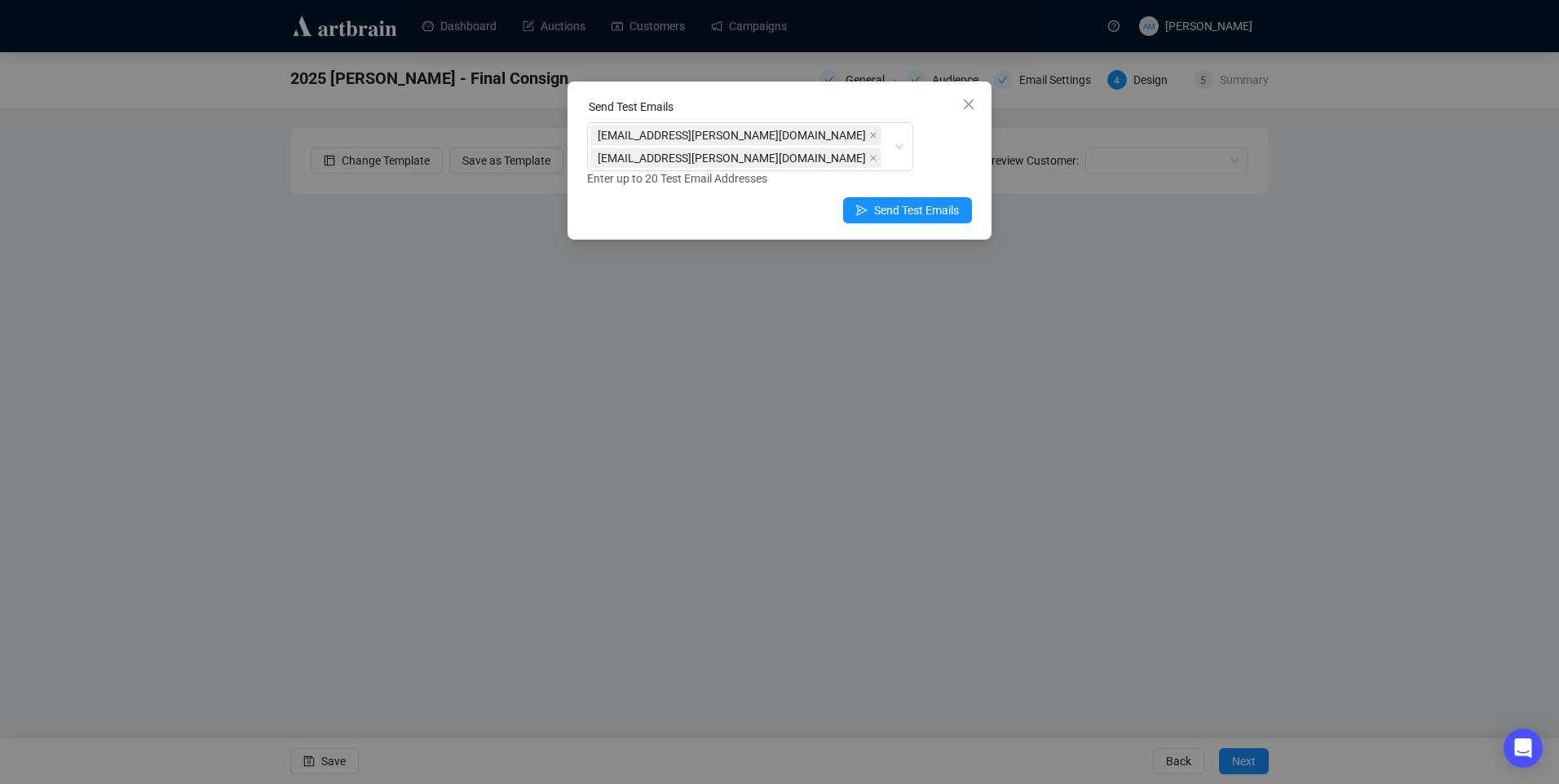
click at [962, 129] on div "amymcnamara@adams.ie niamh@adams.ie Enter up to 20 Test Email Addresses" at bounding box center [780, 154] width 385 height 66
click at [913, 202] on span "Send Test Emails" at bounding box center [916, 210] width 85 height 18
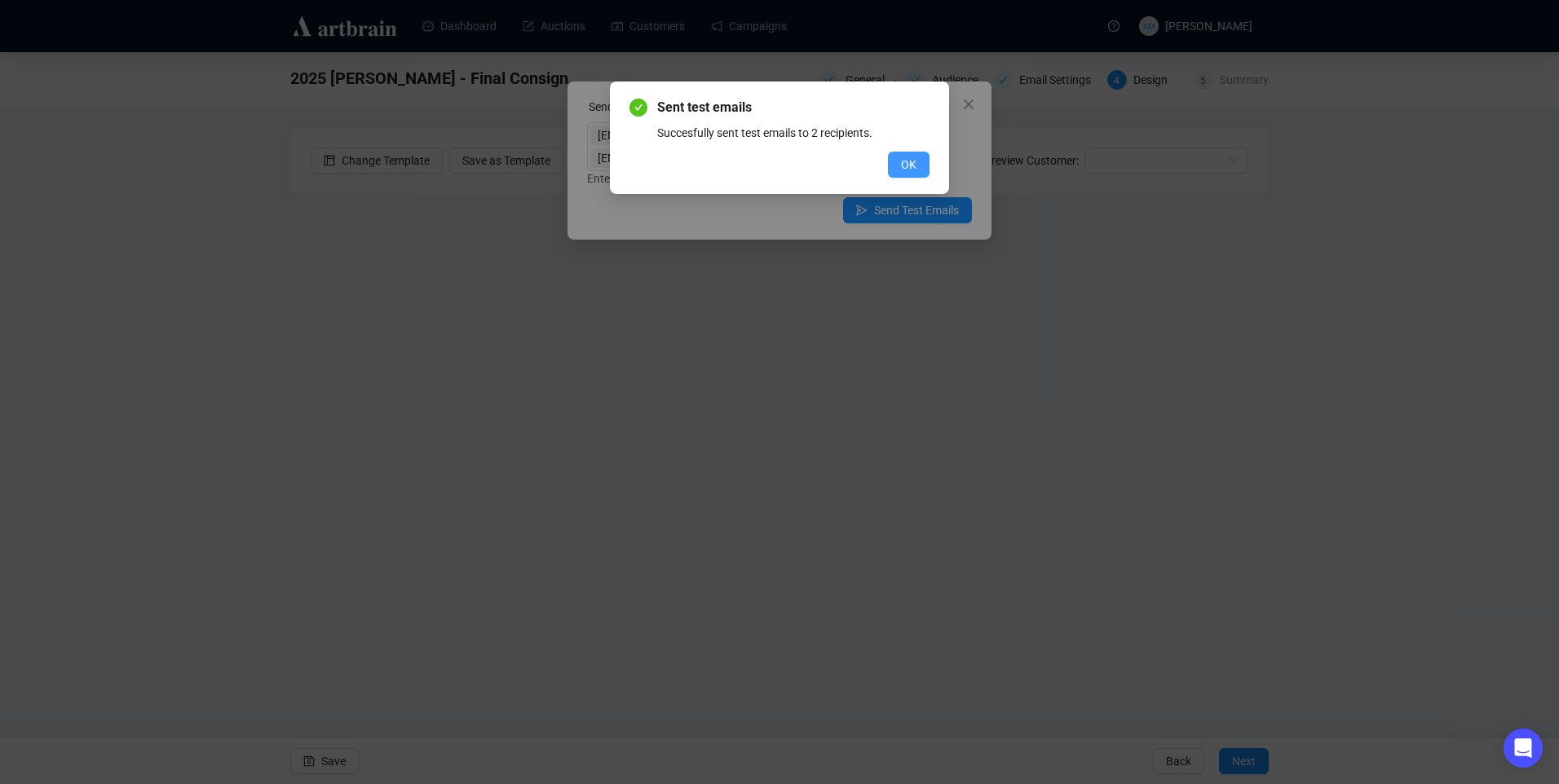
click at [899, 167] on button "OK" at bounding box center [909, 164] width 42 height 26
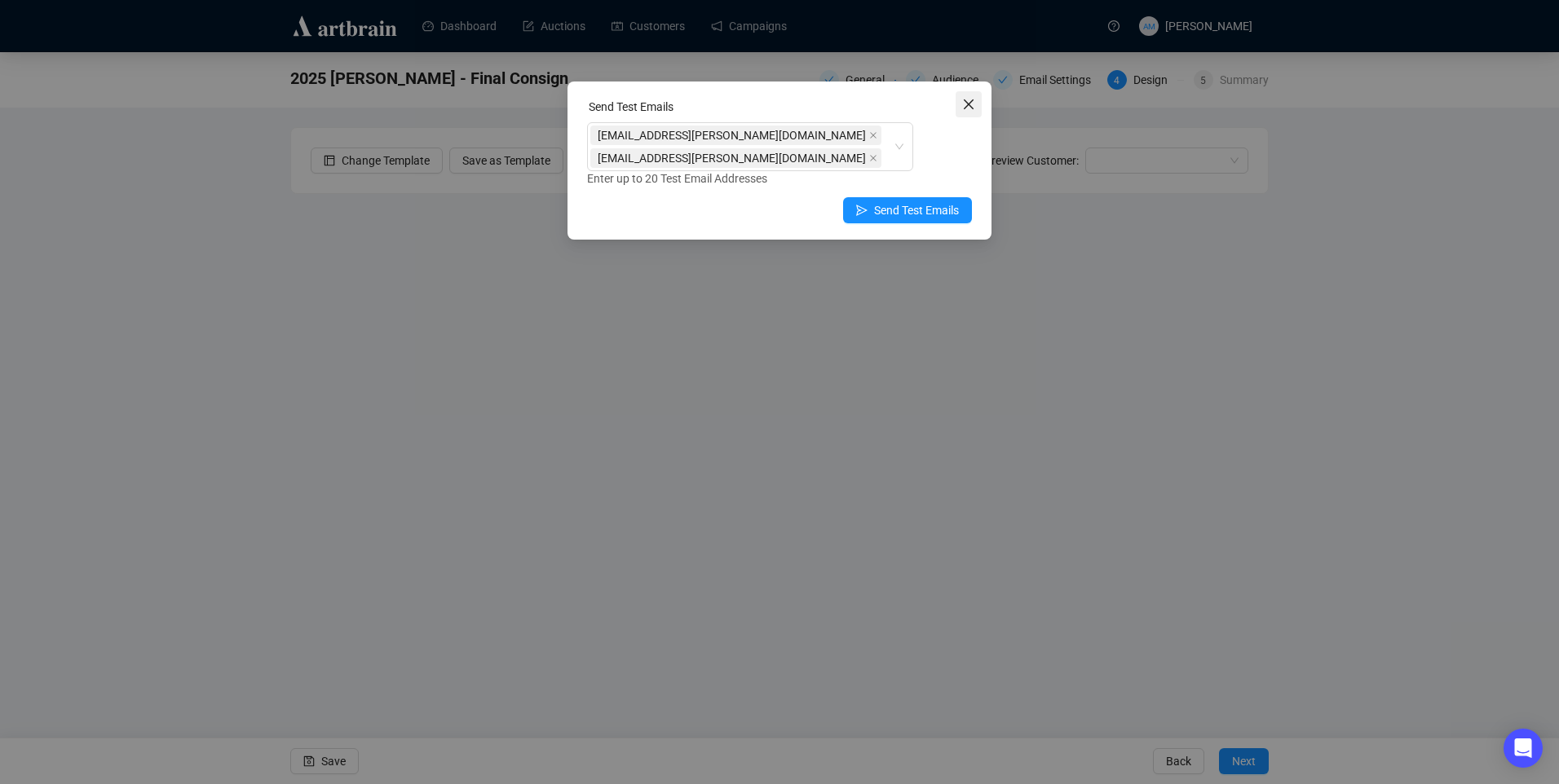
click at [966, 104] on icon "close" at bounding box center [969, 105] width 13 height 13
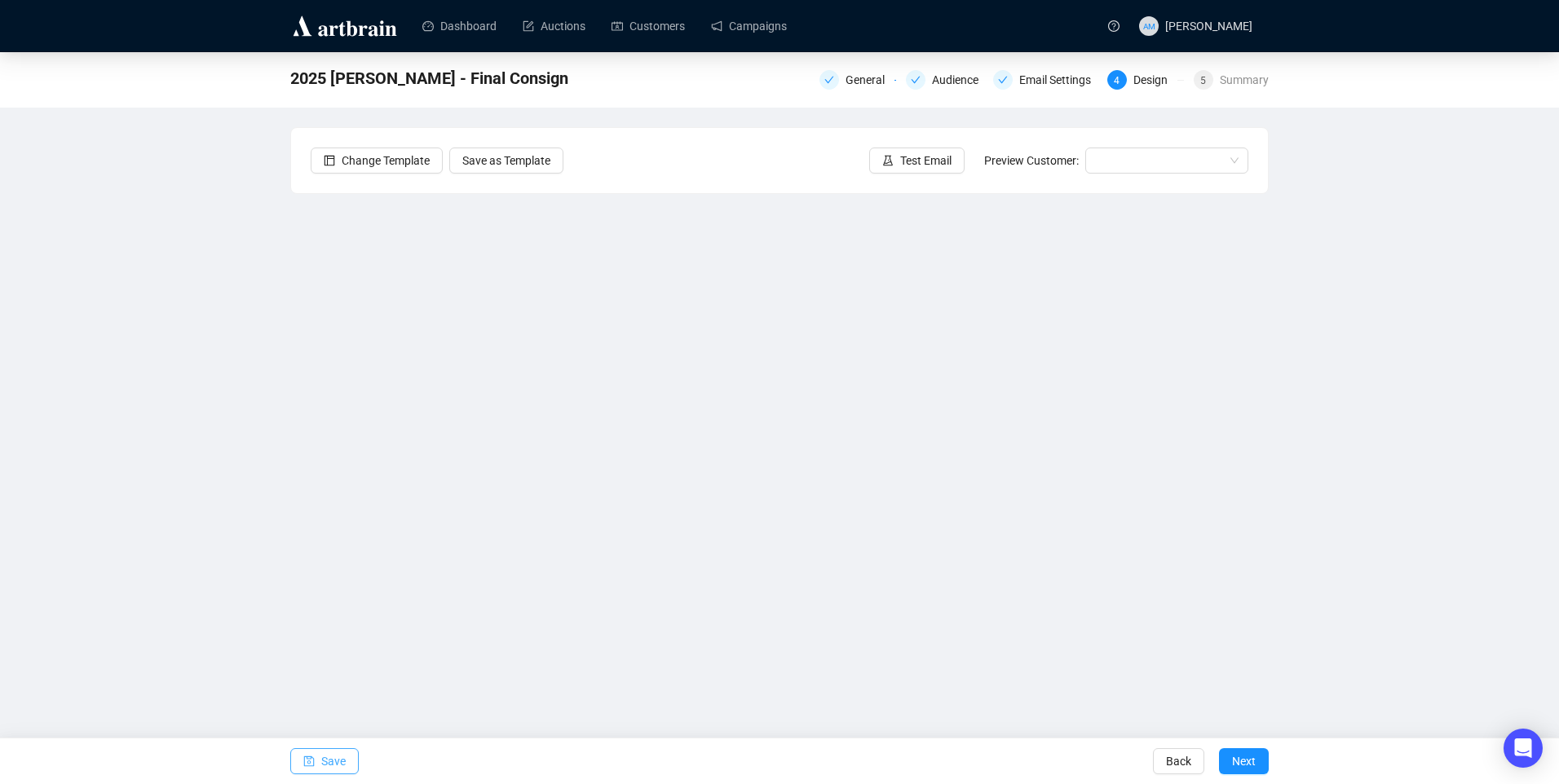
click at [319, 765] on button "Save" at bounding box center [325, 760] width 69 height 26
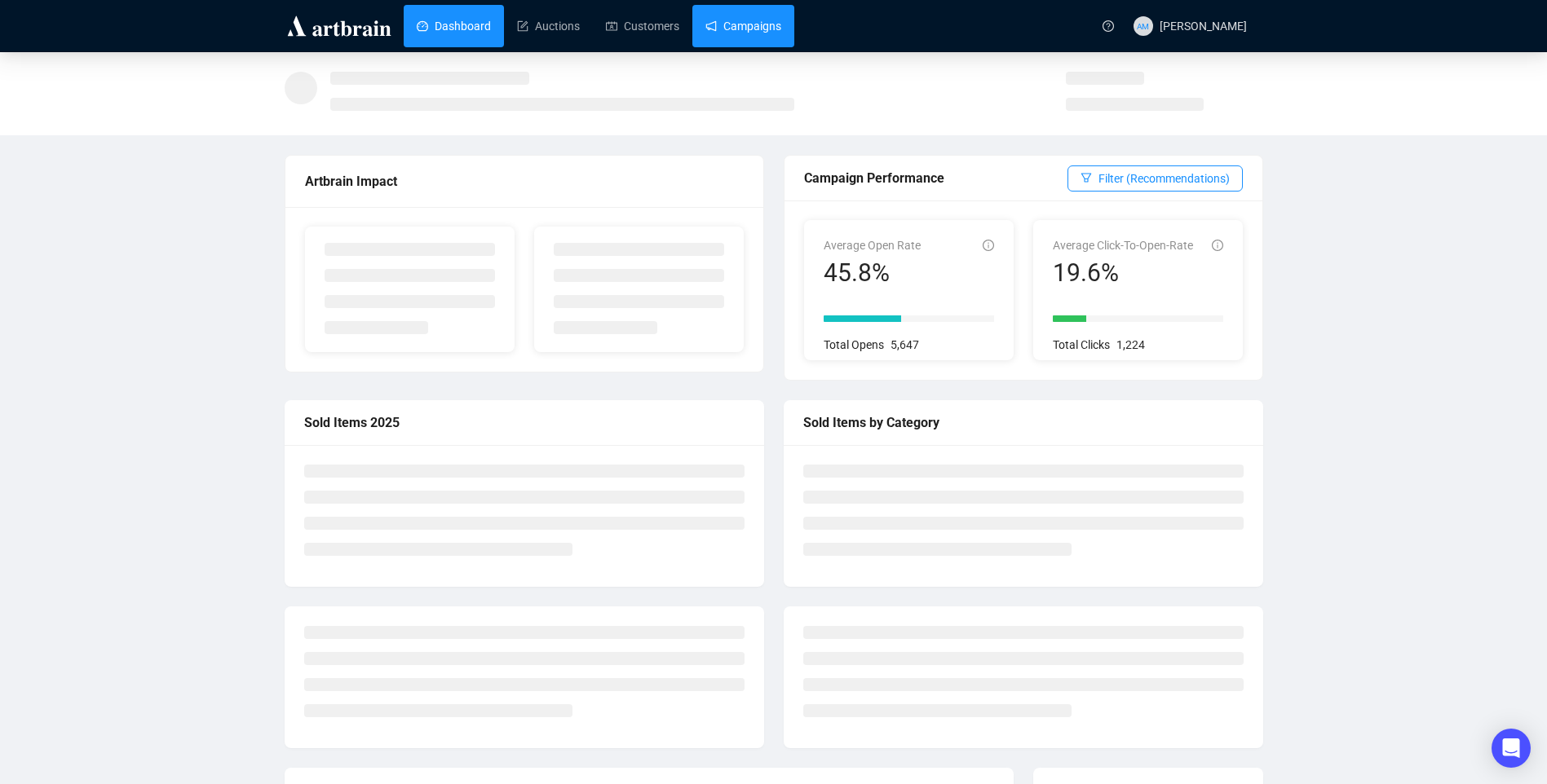
click at [724, 21] on link "Campaigns" at bounding box center [744, 26] width 76 height 43
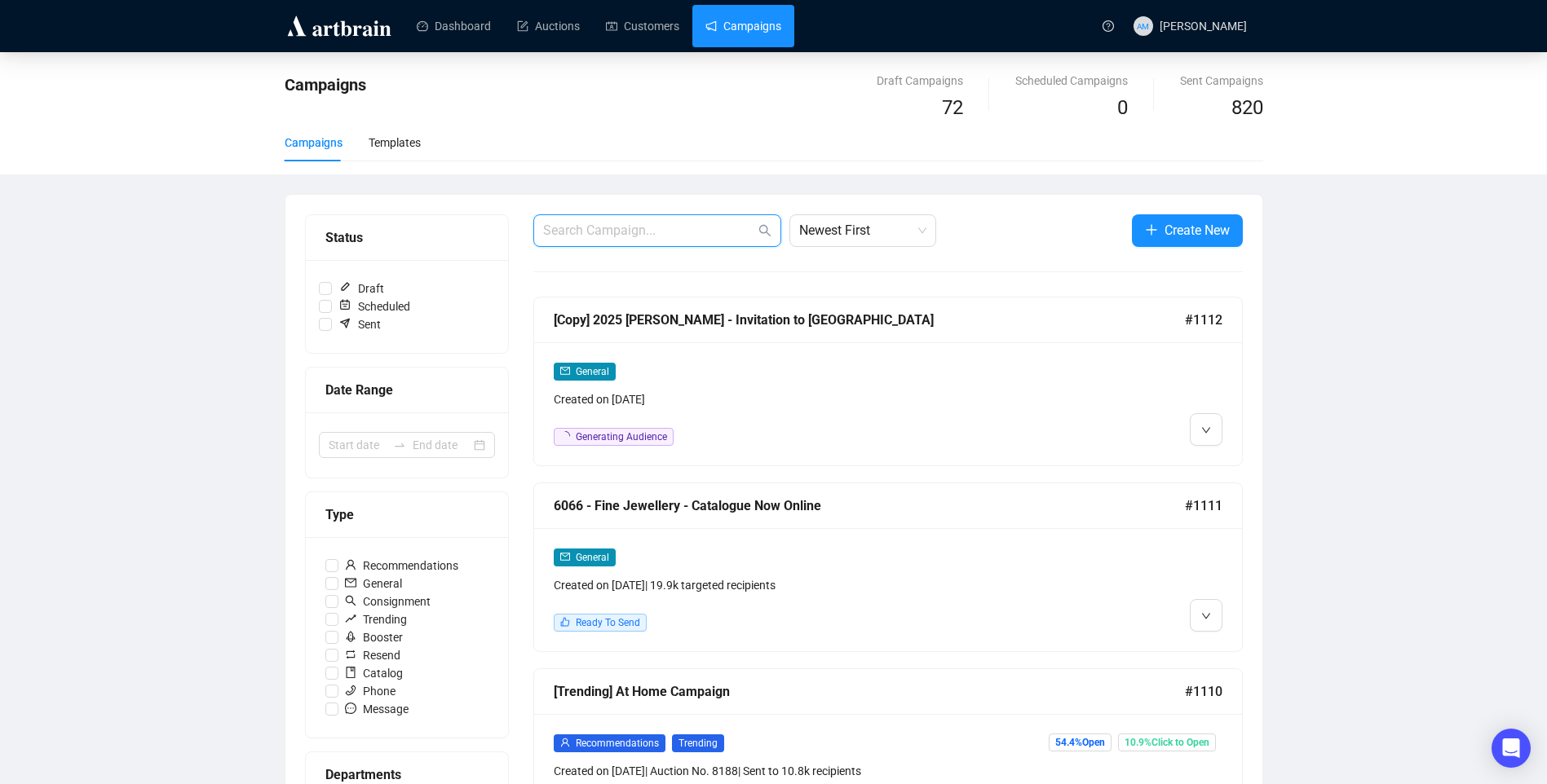
click at [602, 232] on input "text" at bounding box center [649, 230] width 212 height 20
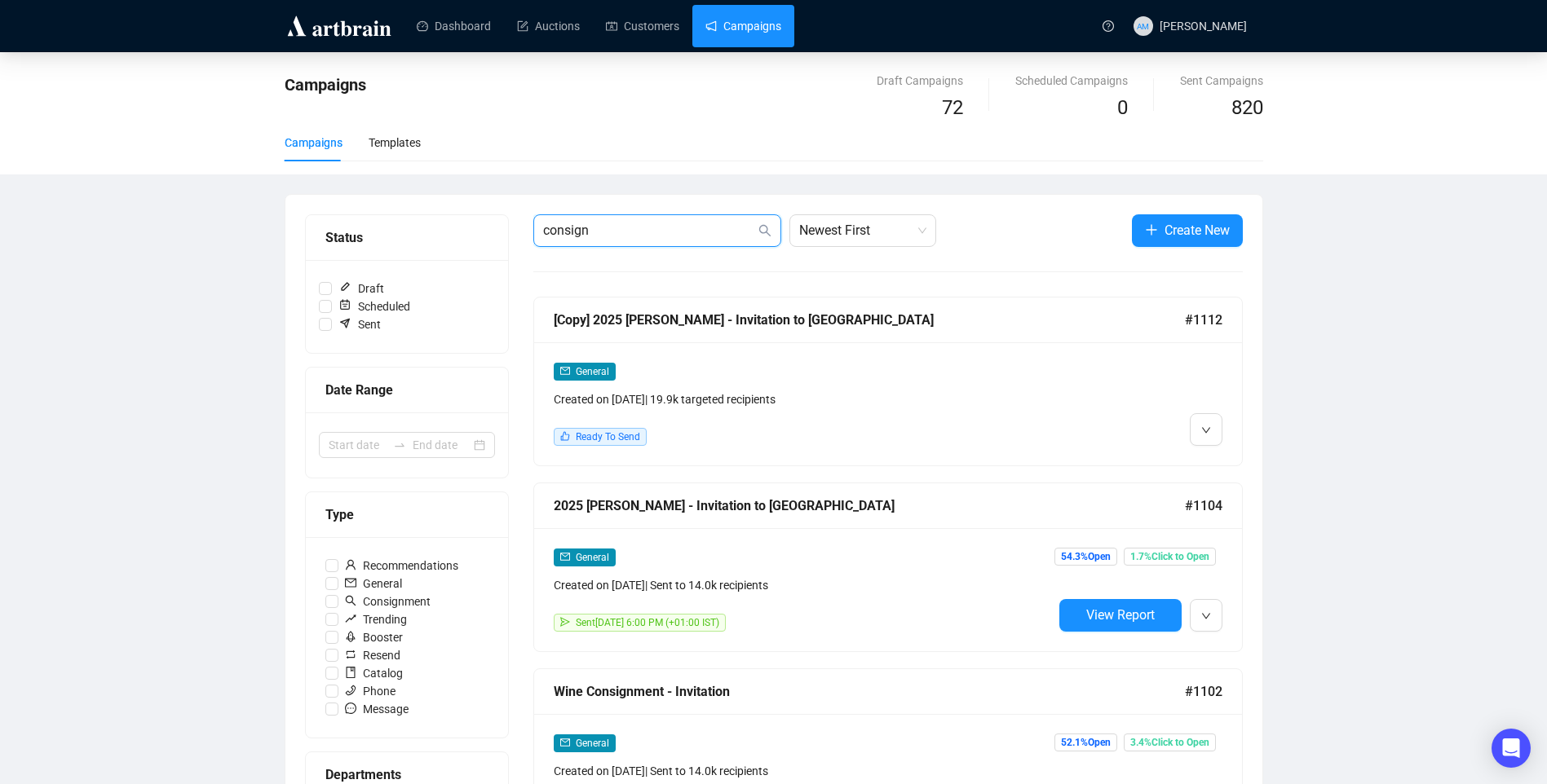
drag, startPoint x: 667, startPoint y: 235, endPoint x: 454, endPoint y: 220, distance: 213.5
click at [454, 220] on div "Status" at bounding box center [407, 238] width 202 height 46
click at [645, 225] on input "consign" at bounding box center [649, 230] width 212 height 20
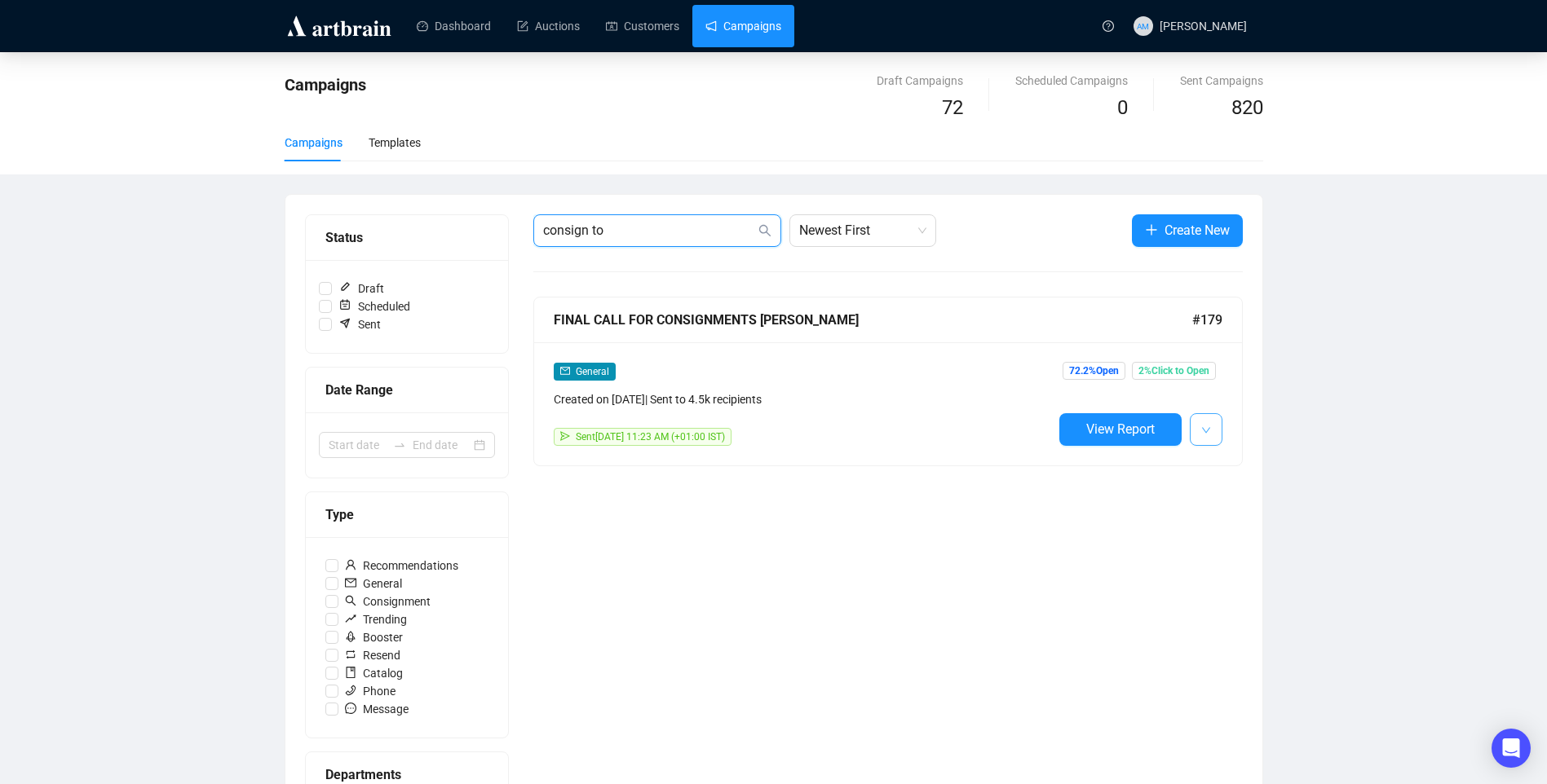
type input "consign to"
click at [1209, 437] on span "button" at bounding box center [1206, 428] width 10 height 20
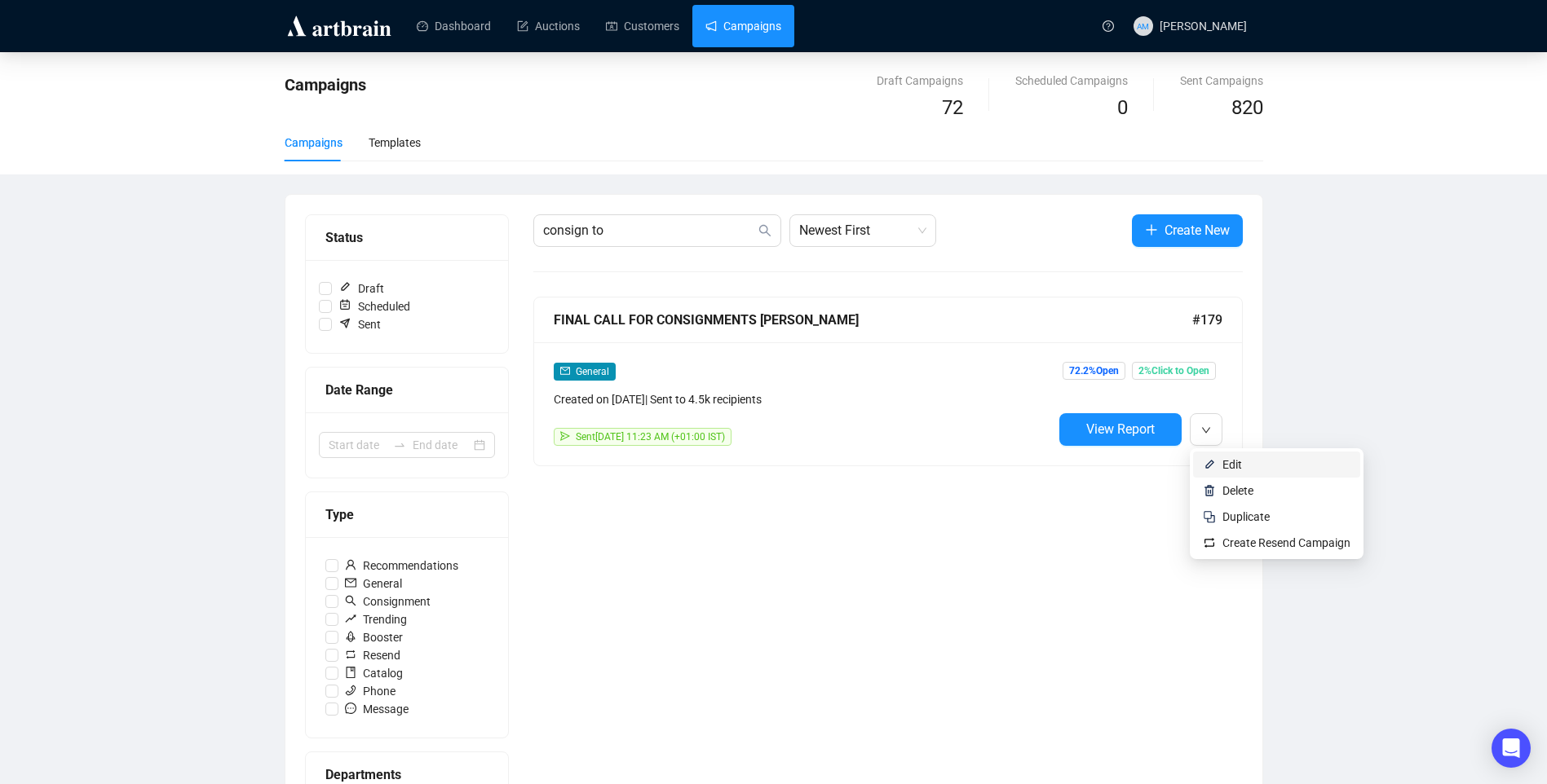
click at [1225, 461] on span "Edit" at bounding box center [1232, 464] width 20 height 13
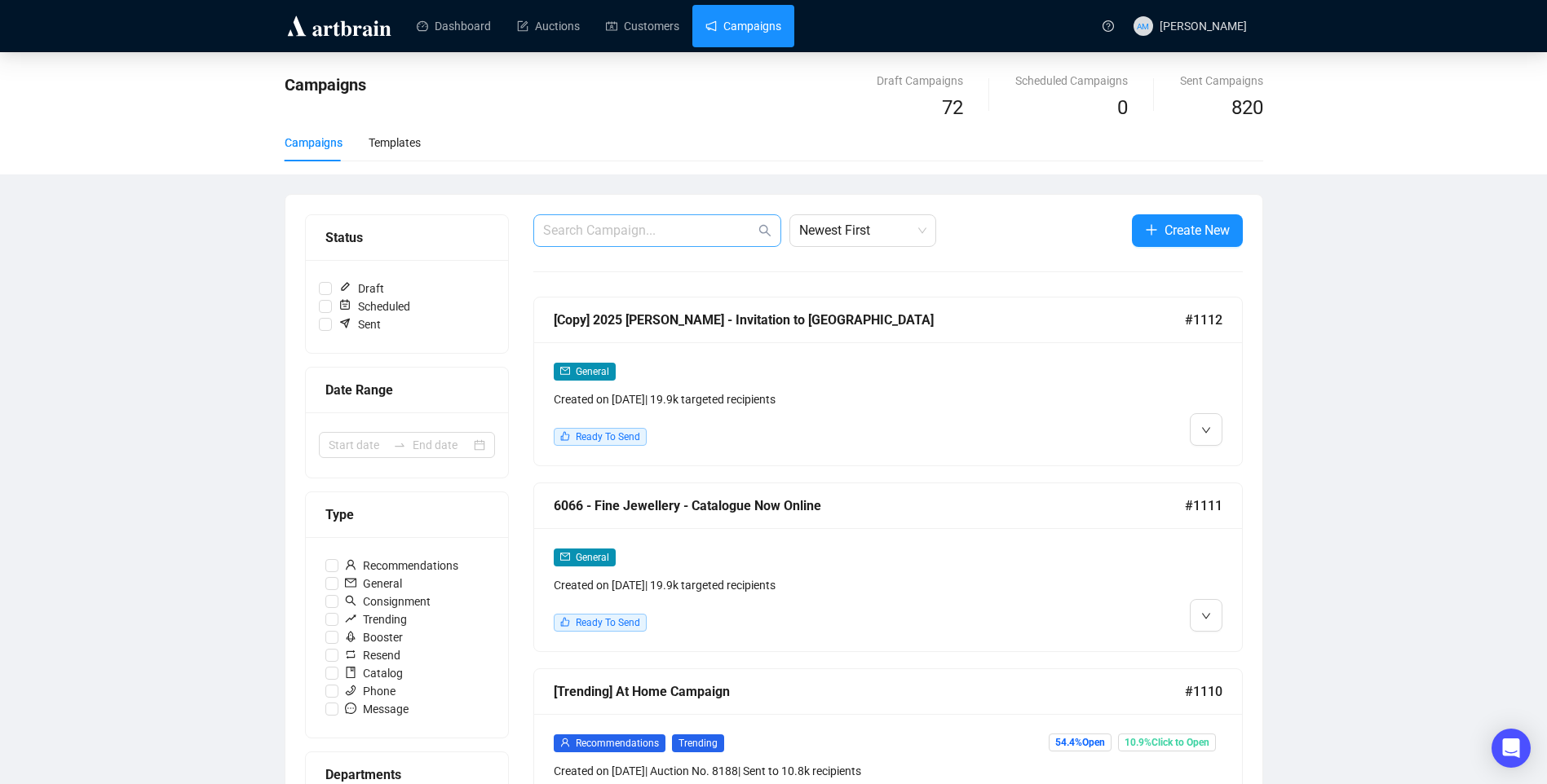
click at [617, 219] on span at bounding box center [657, 230] width 248 height 32
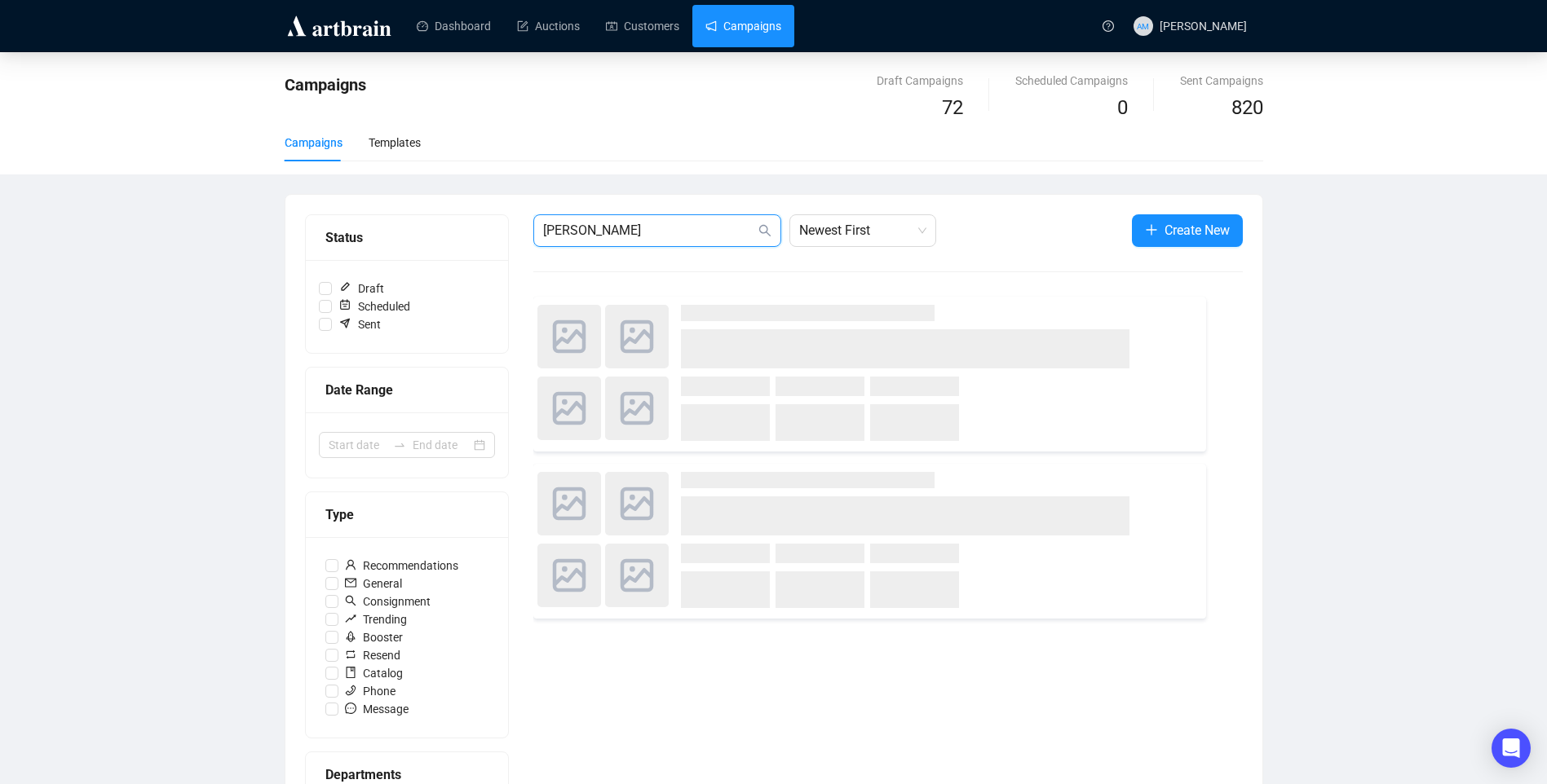
type input "townley"
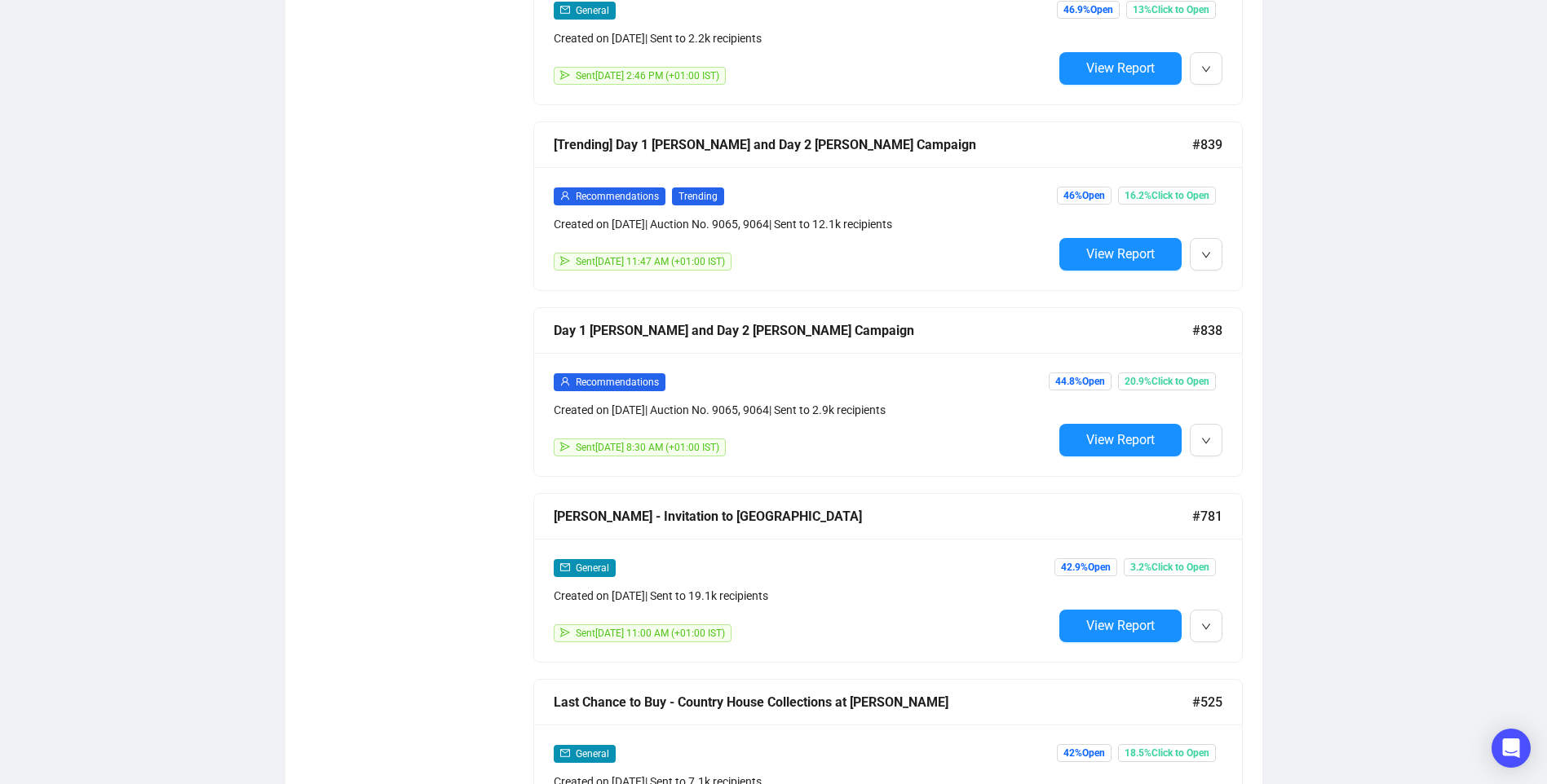
scroll to position [1952, 0]
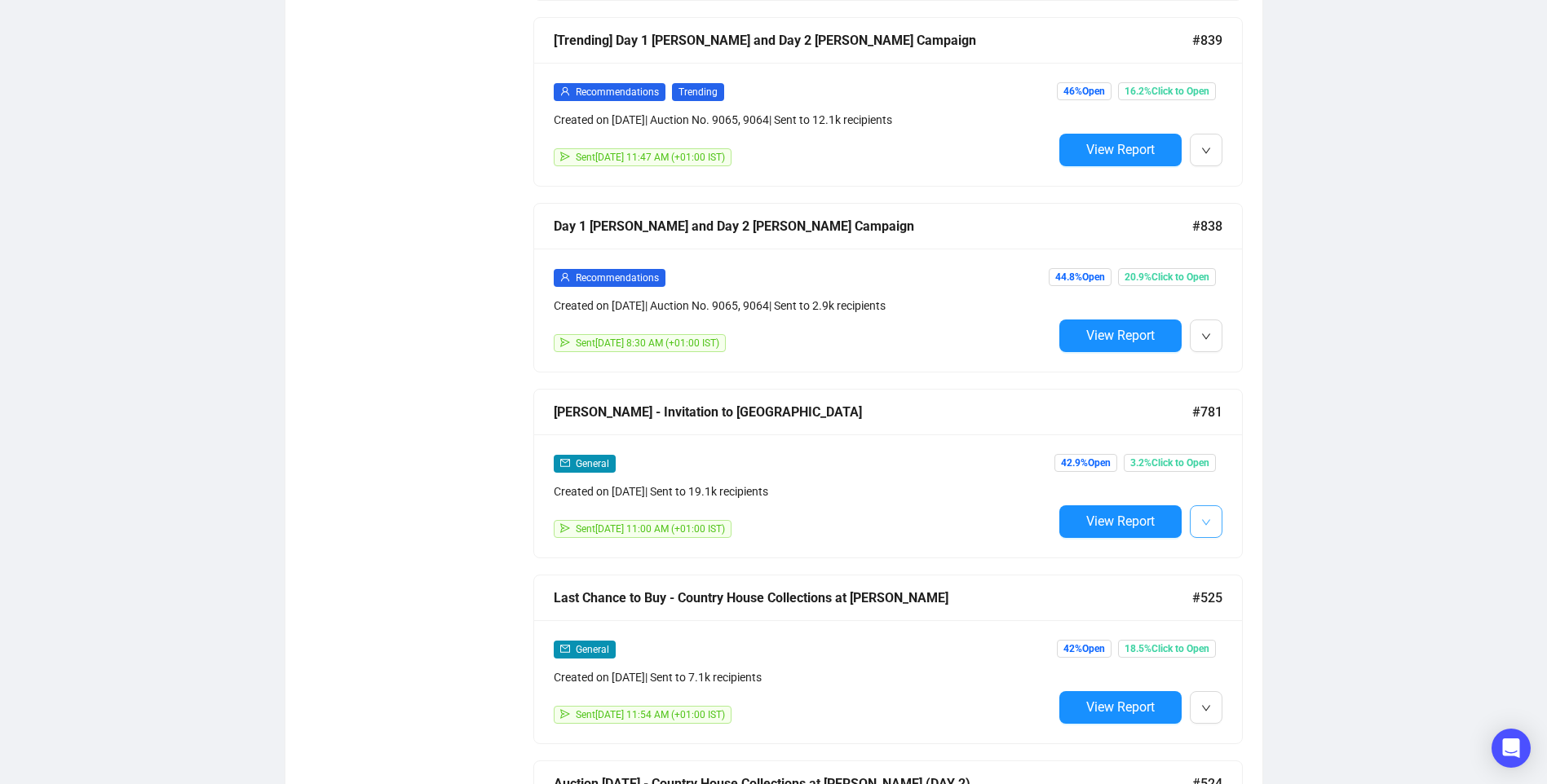
click at [1205, 518] on icon "down" at bounding box center [1206, 522] width 10 height 10
click at [1237, 550] on span "Edit" at bounding box center [1232, 548] width 20 height 13
